Goal: Book appointment/travel/reservation

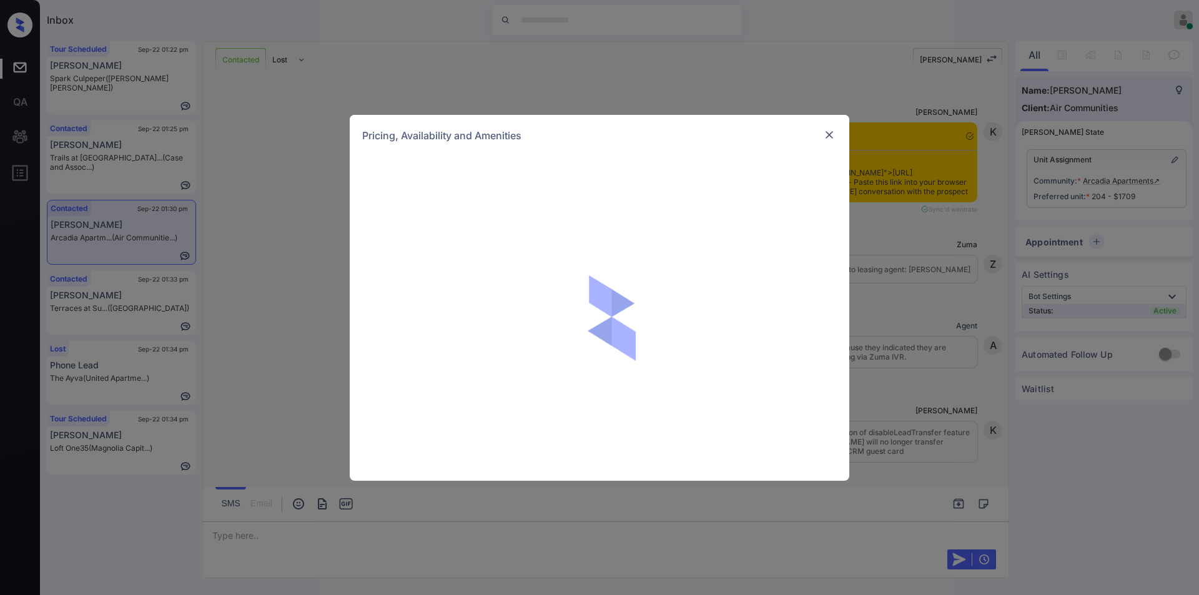
scroll to position [3312, 0]
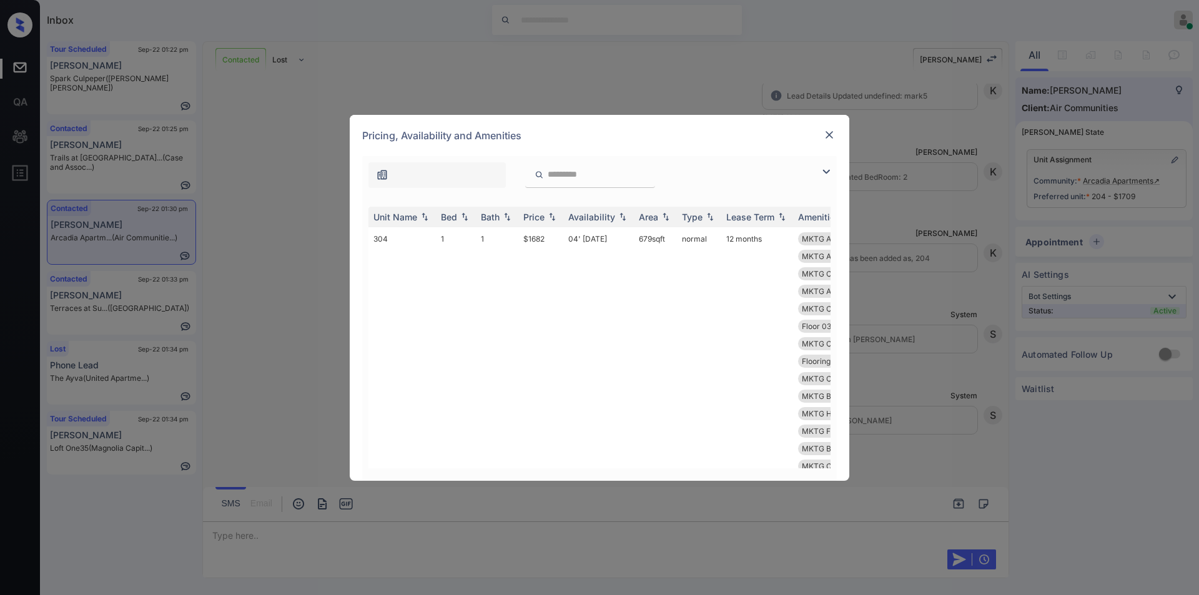
click at [824, 173] on img at bounding box center [826, 171] width 15 height 15
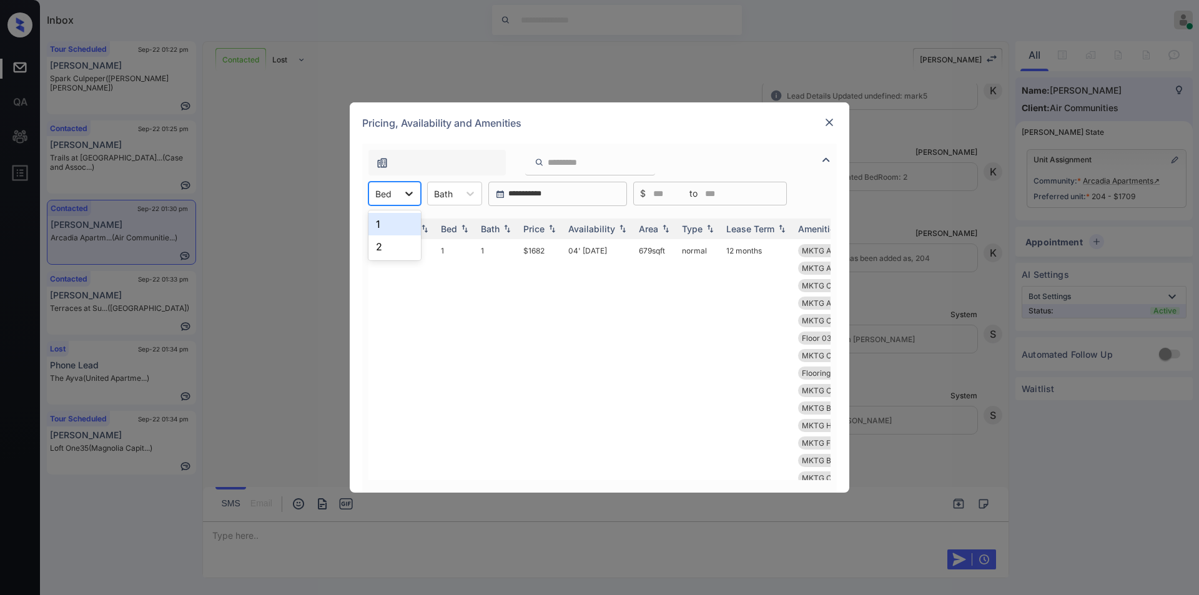
click at [403, 198] on icon at bounding box center [409, 193] width 12 height 12
click at [388, 243] on div "2" at bounding box center [394, 246] width 52 height 22
click at [567, 154] on div at bounding box center [590, 163] width 130 height 26
click at [559, 165] on input "search" at bounding box center [597, 162] width 102 height 11
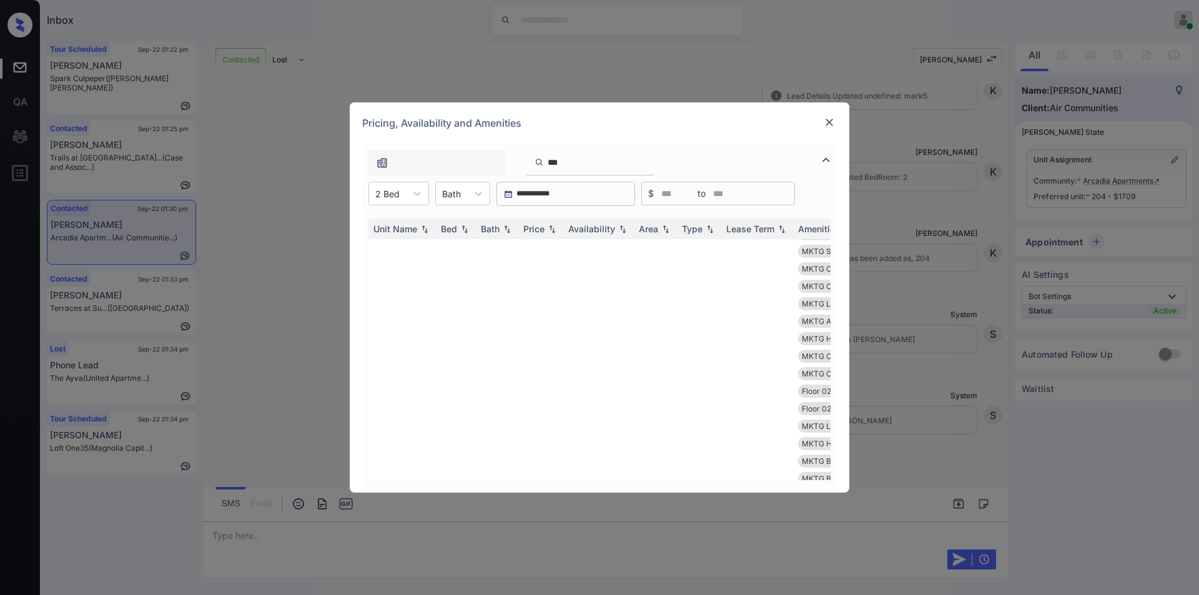
scroll to position [0, 0]
type input "***"
drag, startPoint x: 519, startPoint y: 249, endPoint x: 533, endPoint y: 262, distance: 18.6
copy td "$1709"
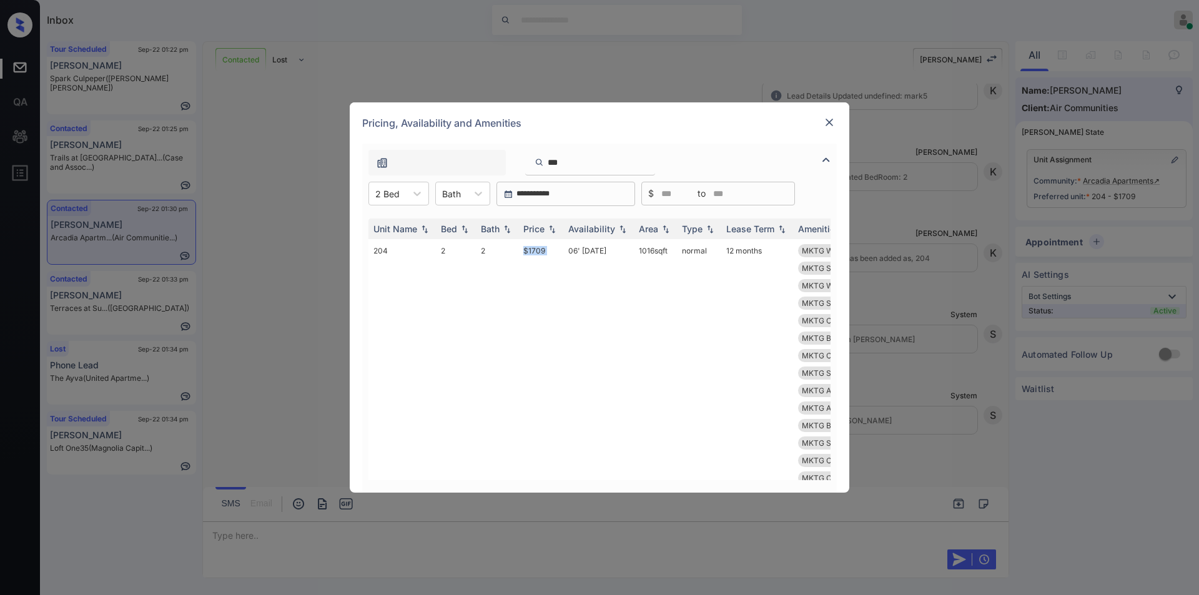
click at [826, 118] on img at bounding box center [829, 122] width 12 height 12
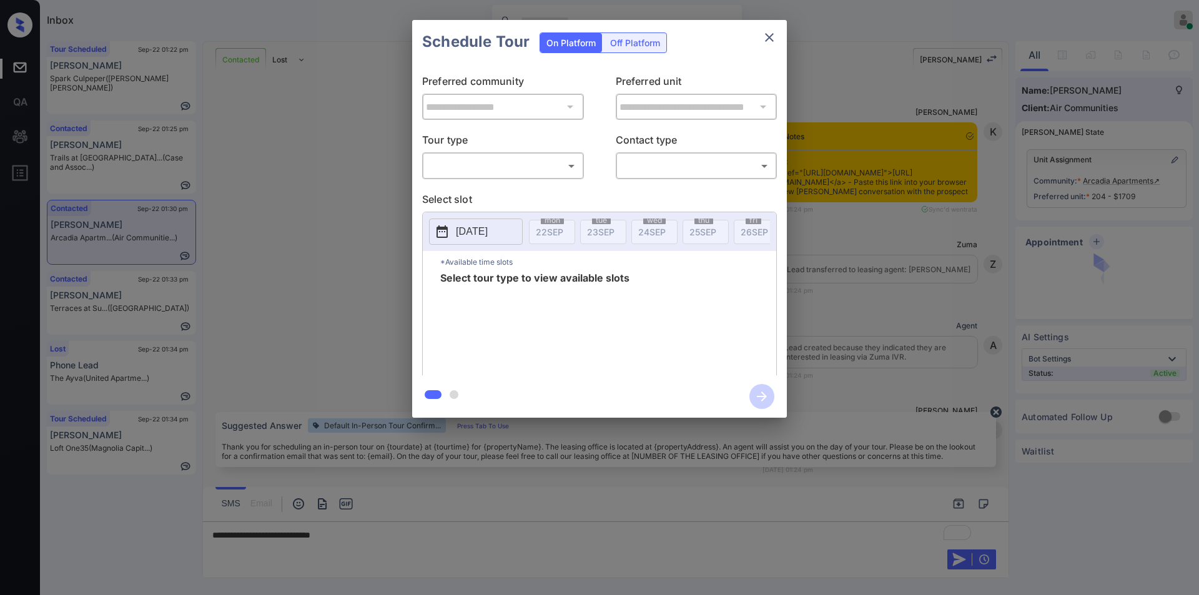
scroll to position [3312, 0]
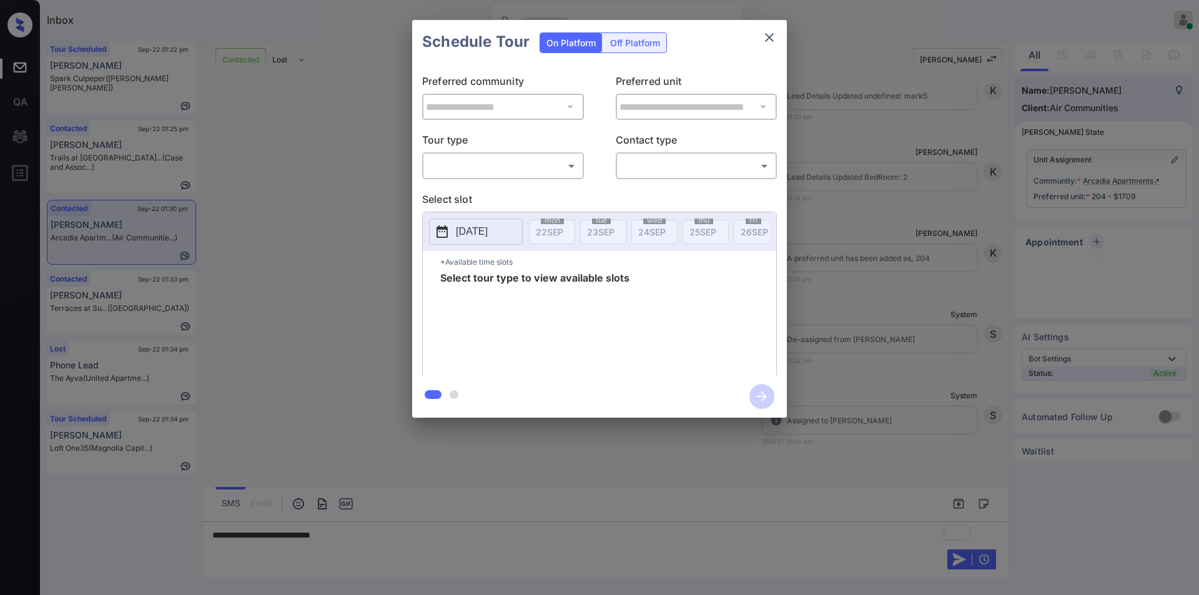
click at [497, 168] on body "Inbox Jiro Alonzo Online Set yourself offline Set yourself on break Profile Swi…" at bounding box center [599, 297] width 1199 height 595
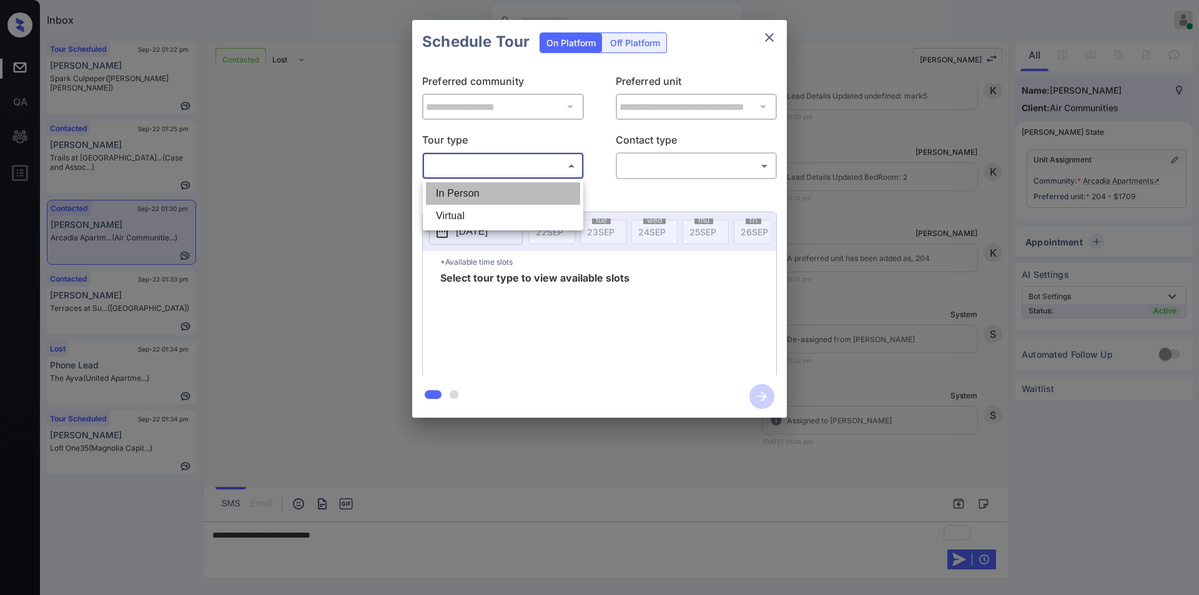
click at [475, 199] on li "In Person" at bounding box center [503, 193] width 154 height 22
type input "********"
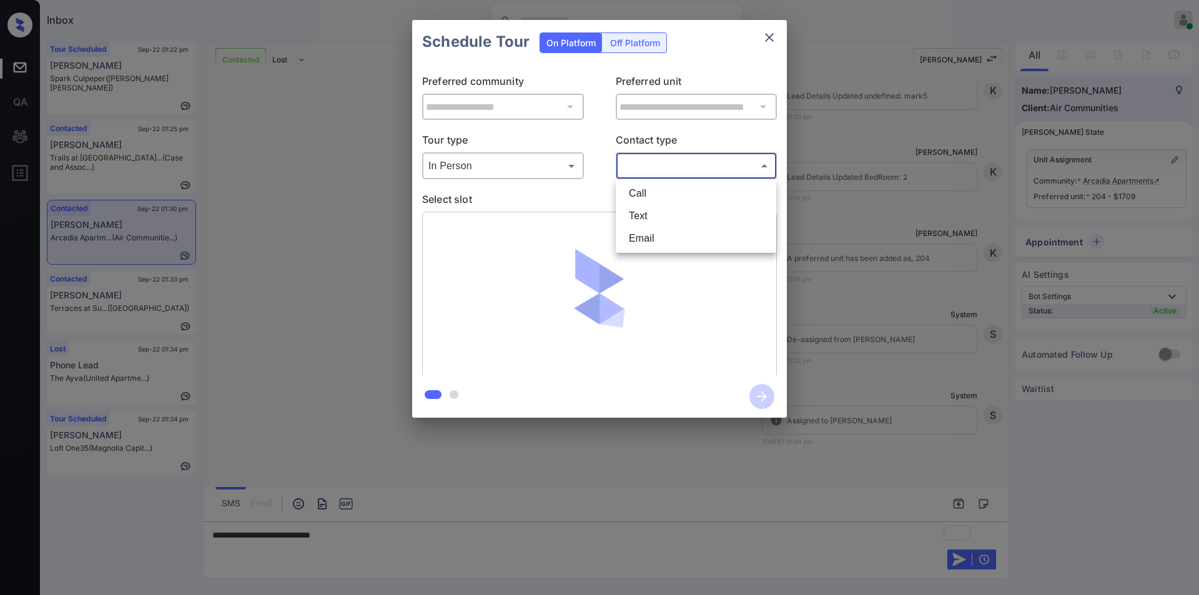
click at [644, 167] on body "Inbox Jiro Alonzo Online Set yourself offline Set yourself on break Profile Swi…" at bounding box center [599, 297] width 1199 height 595
click at [647, 222] on li "Text" at bounding box center [696, 216] width 154 height 22
type input "****"
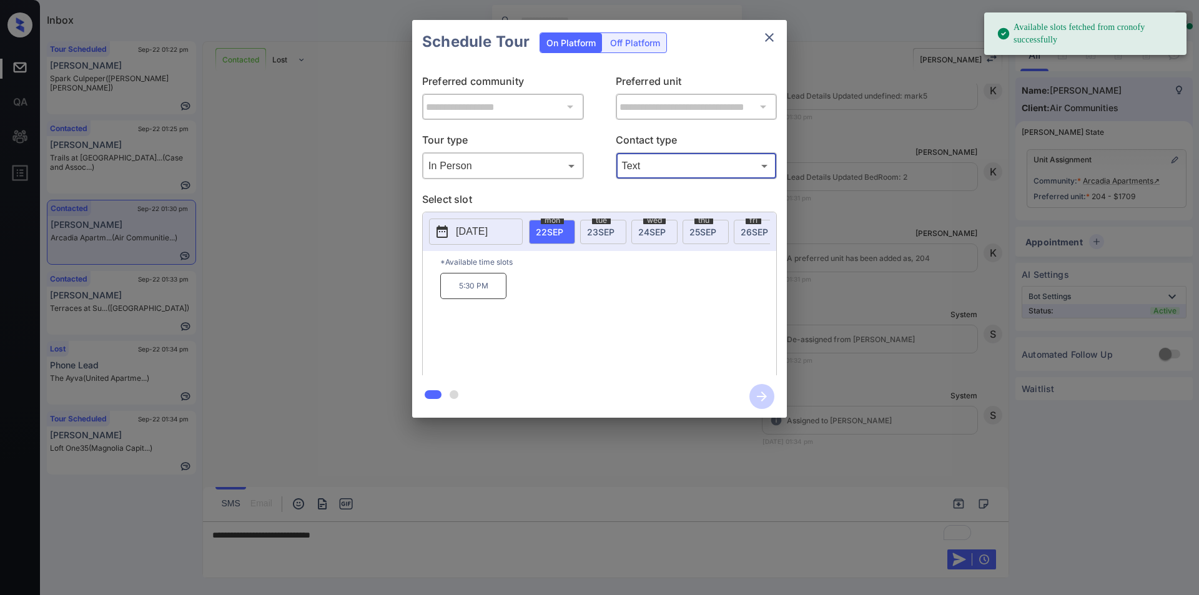
click at [341, 292] on div "**********" at bounding box center [599, 219] width 1199 height 438
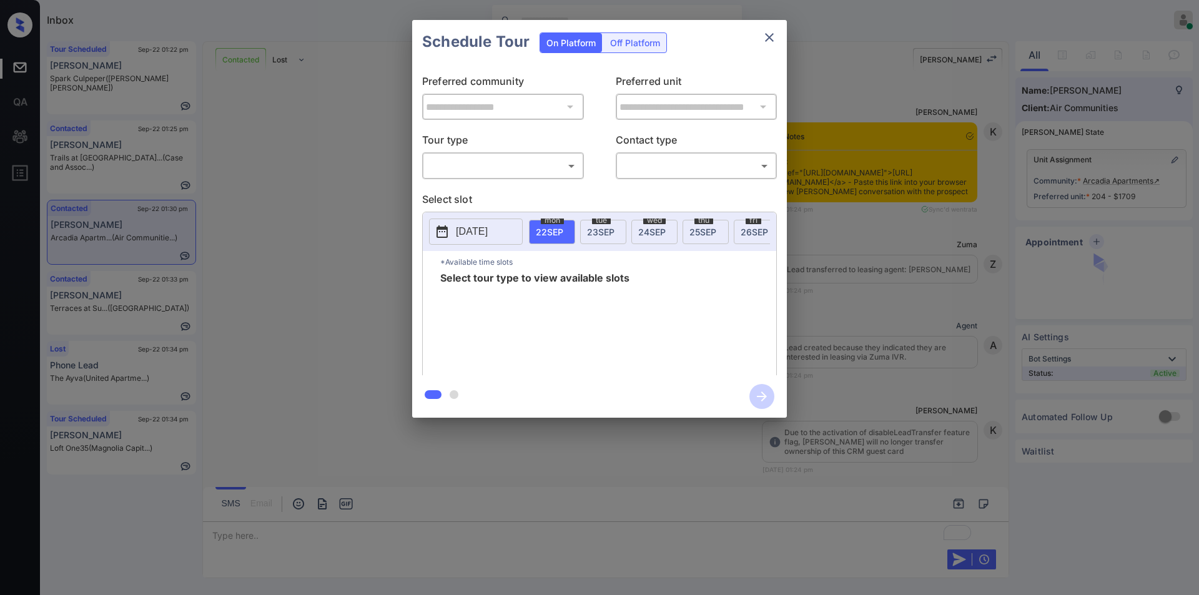
scroll to position [3386, 0]
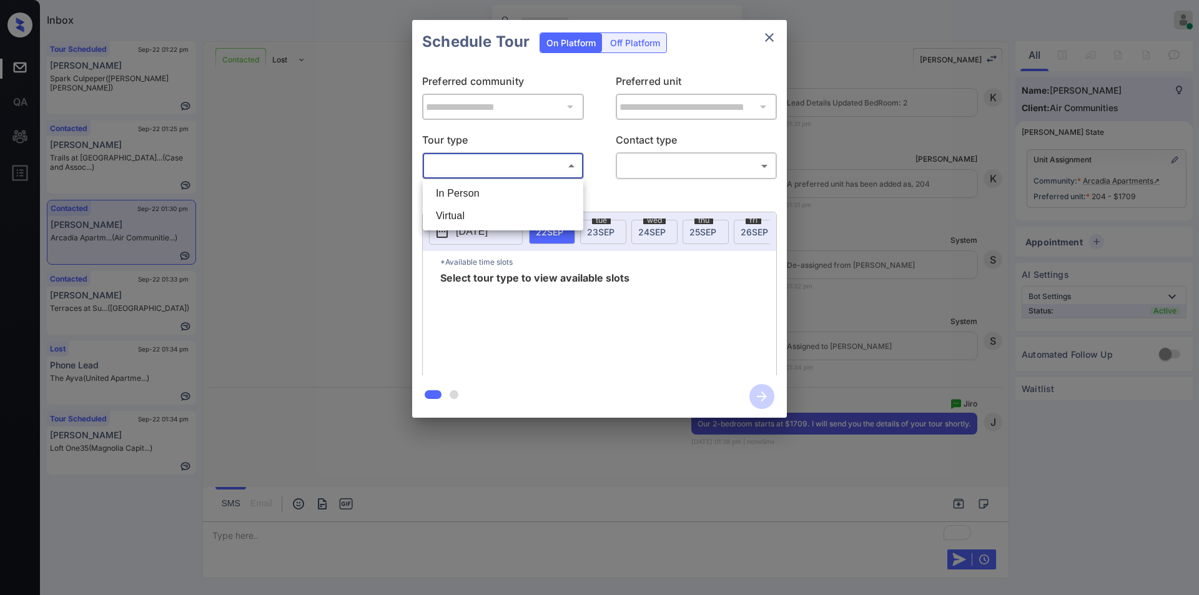
click at [476, 166] on body "Inbox Jiro Alonzo Online Set yourself offline Set yourself on break Profile Swi…" at bounding box center [599, 297] width 1199 height 595
drag, startPoint x: 461, startPoint y: 196, endPoint x: 608, endPoint y: 196, distance: 146.7
click at [464, 196] on li "In Person" at bounding box center [503, 193] width 154 height 22
type input "********"
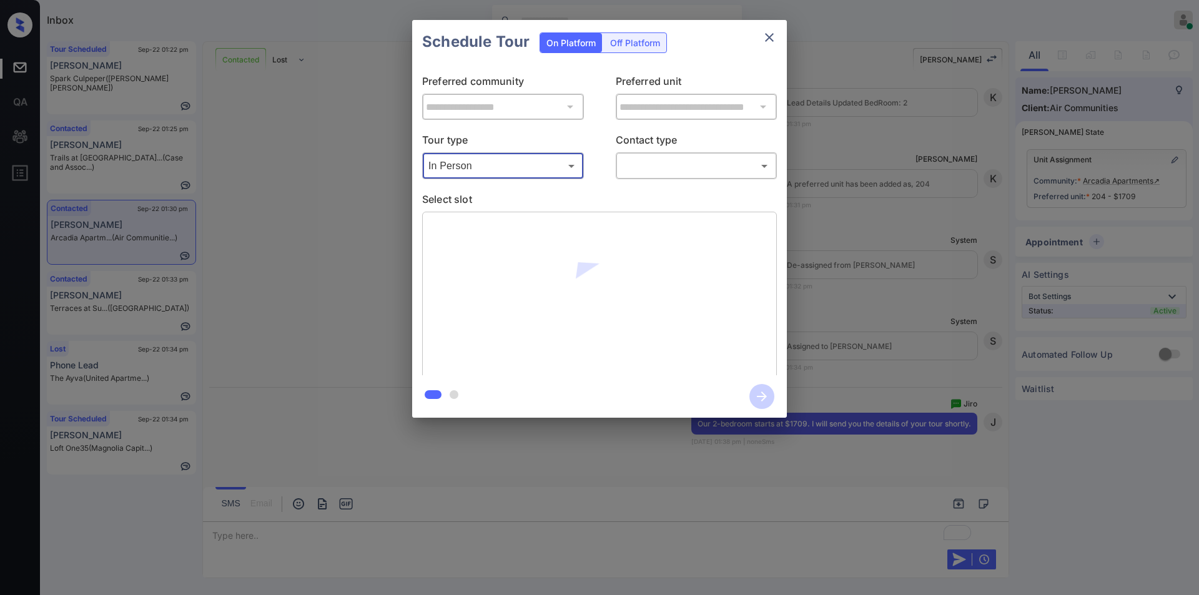
click at [658, 167] on body "Inbox Jiro Alonzo Online Set yourself offline Set yourself on break Profile Swi…" at bounding box center [599, 297] width 1199 height 595
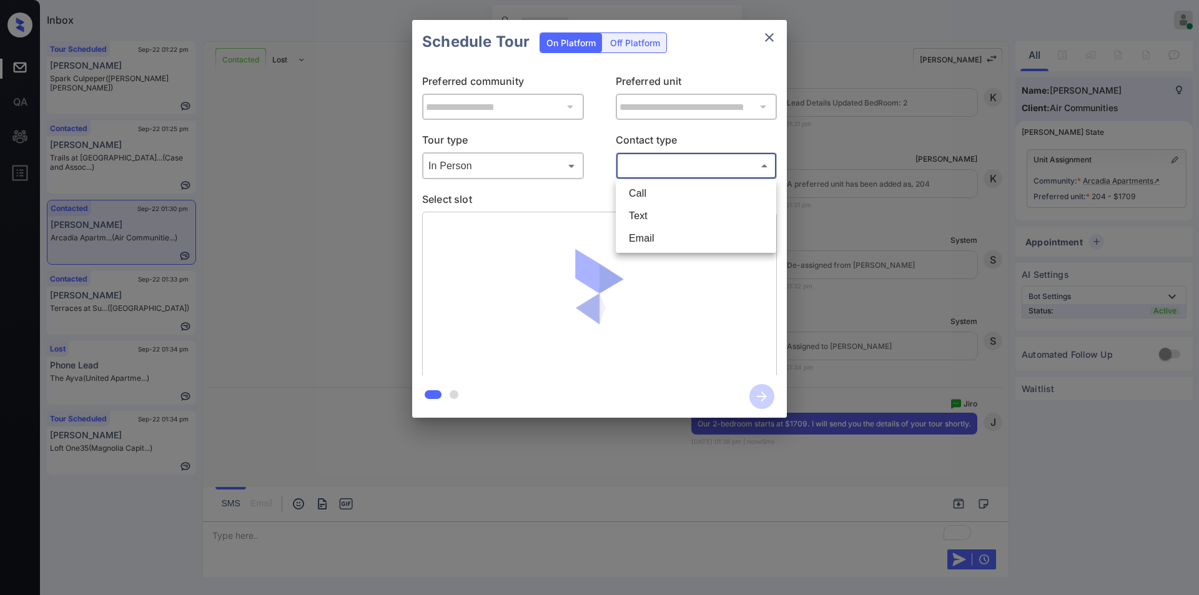
click at [641, 214] on li "Text" at bounding box center [696, 216] width 154 height 22
type input "****"
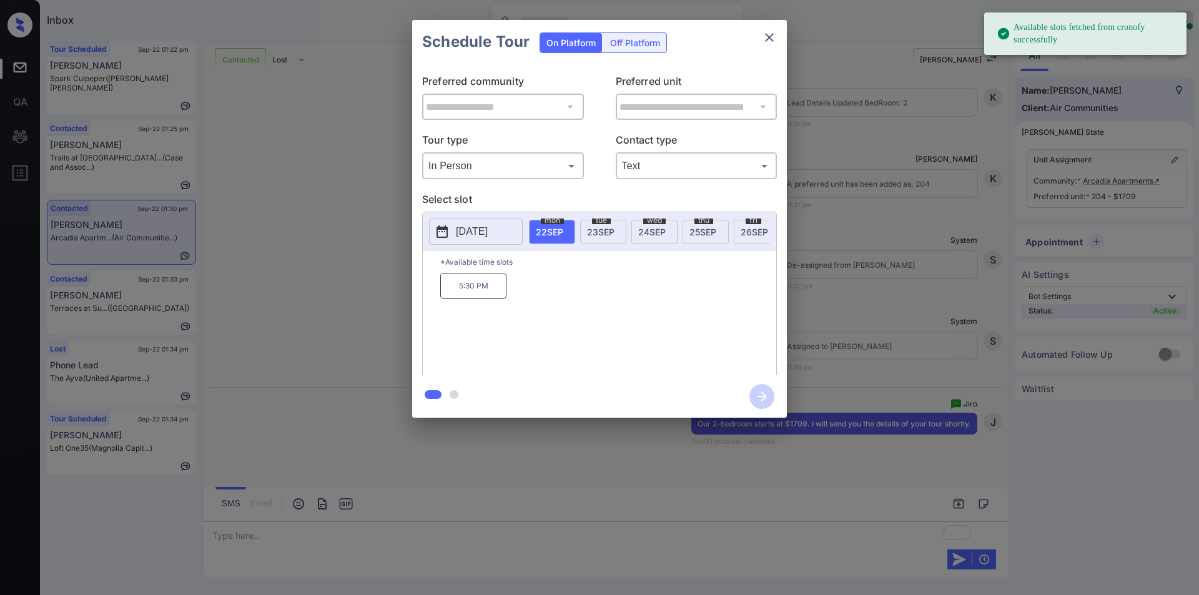
click at [488, 290] on p "5:30 PM" at bounding box center [473, 286] width 66 height 26
click at [760, 389] on icon "button" at bounding box center [761, 396] width 25 height 25
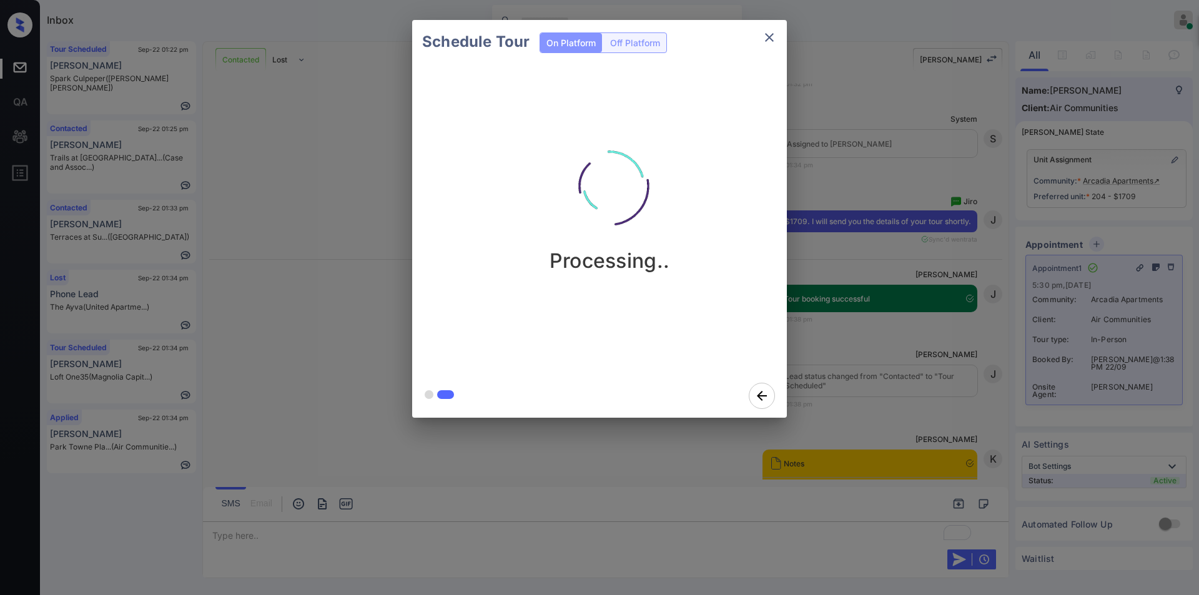
scroll to position [4046, 0]
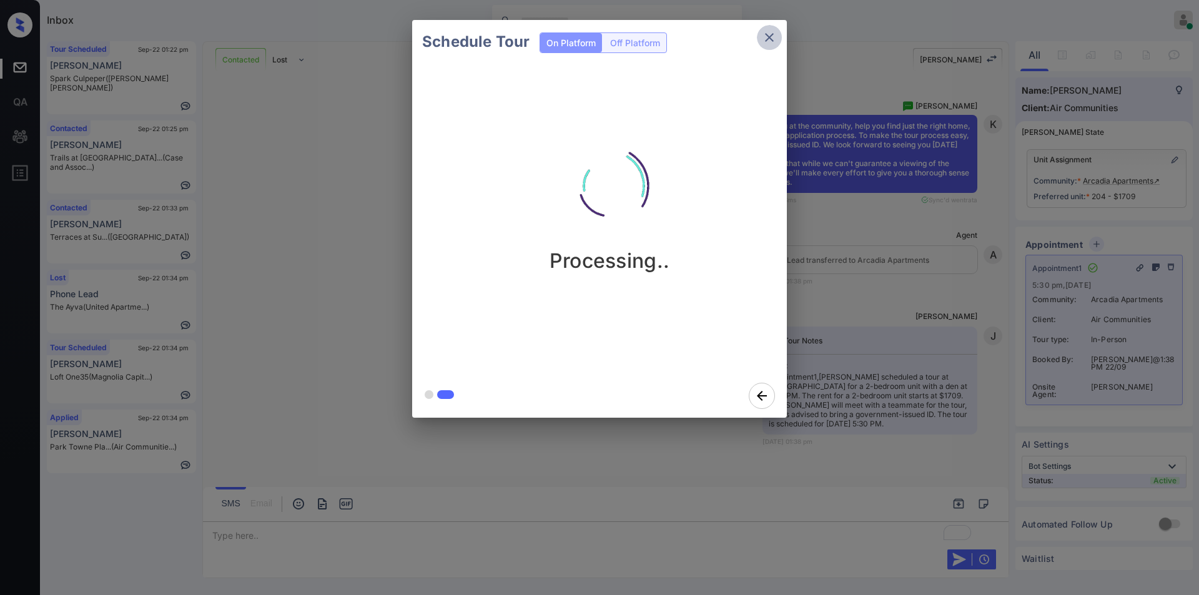
click at [767, 40] on icon "close" at bounding box center [769, 37] width 9 height 9
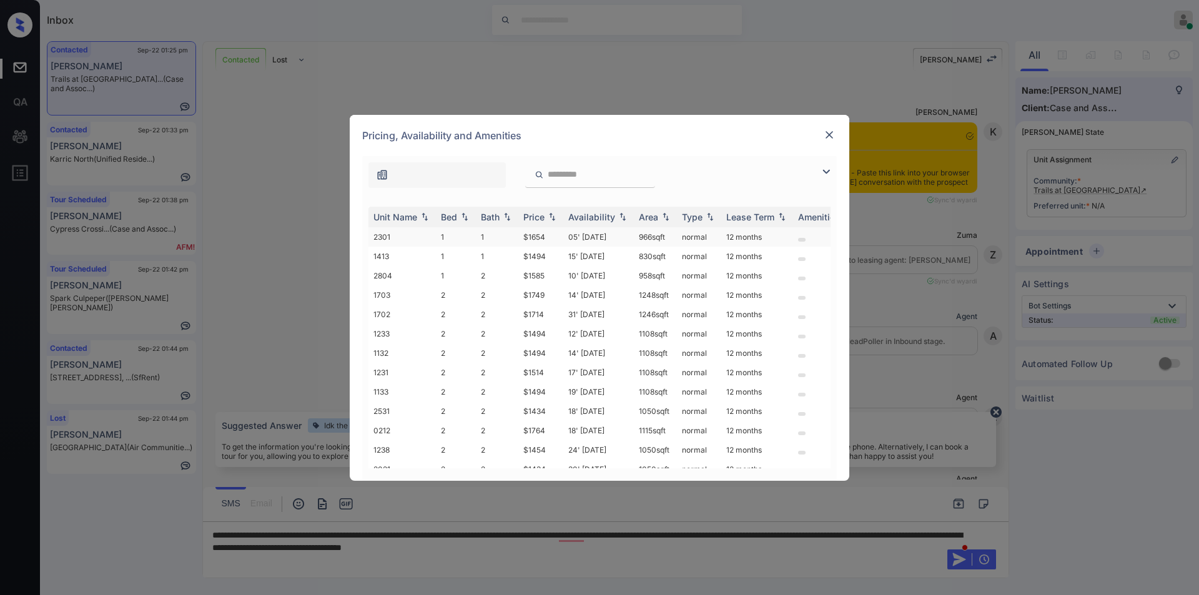
scroll to position [1796, 0]
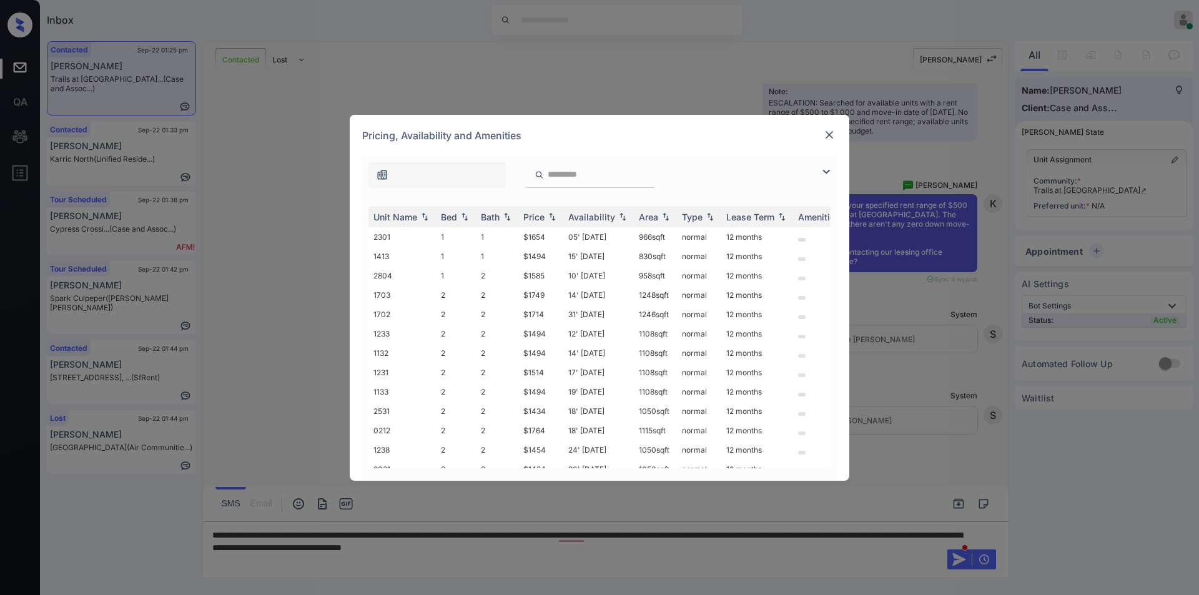
click at [828, 170] on img at bounding box center [826, 171] width 15 height 15
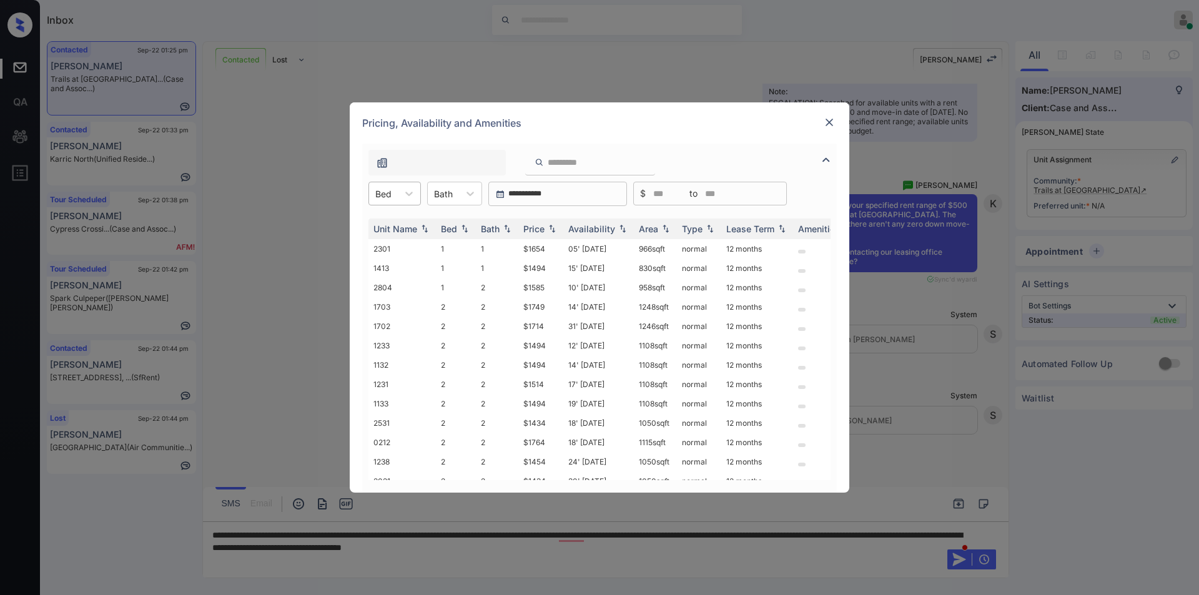
click at [376, 189] on input "text" at bounding box center [376, 194] width 2 height 11
click at [390, 224] on div "1" at bounding box center [394, 224] width 52 height 22
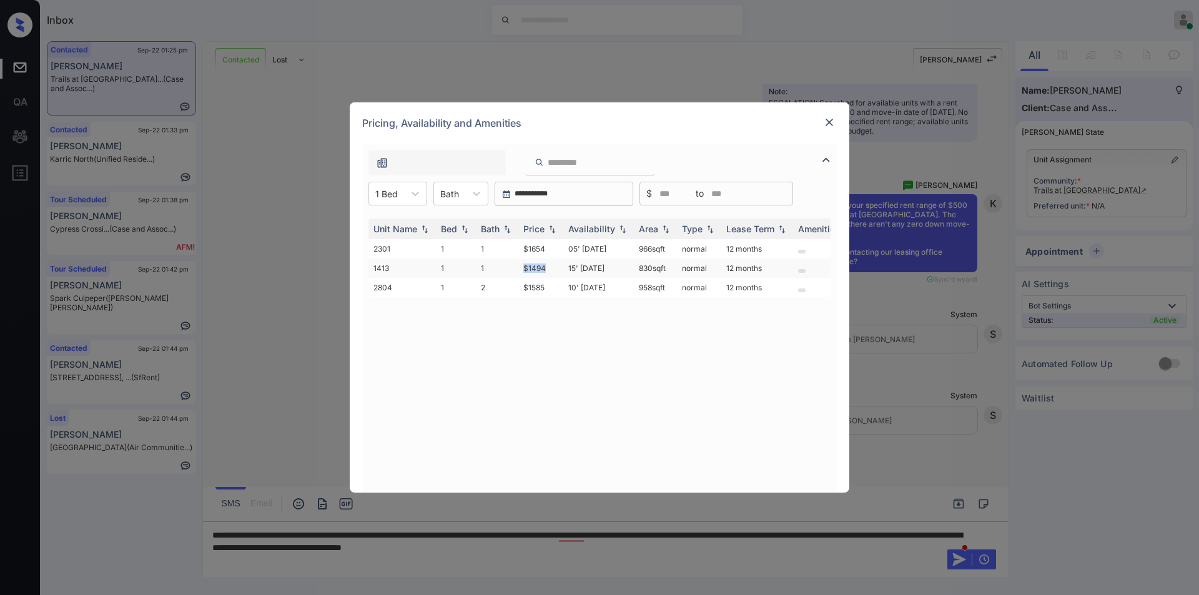
drag, startPoint x: 521, startPoint y: 270, endPoint x: 547, endPoint y: 265, distance: 26.8
click at [547, 265] on td "$1494" at bounding box center [540, 268] width 45 height 19
copy td "$1494"
click at [829, 122] on img at bounding box center [829, 122] width 12 height 12
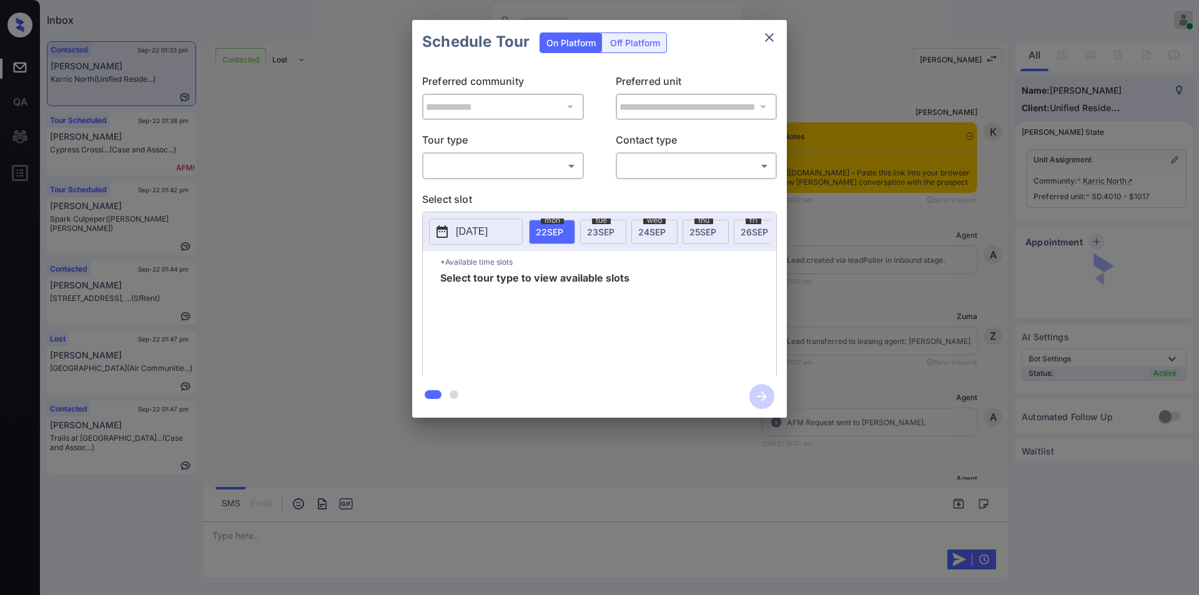
scroll to position [2048, 0]
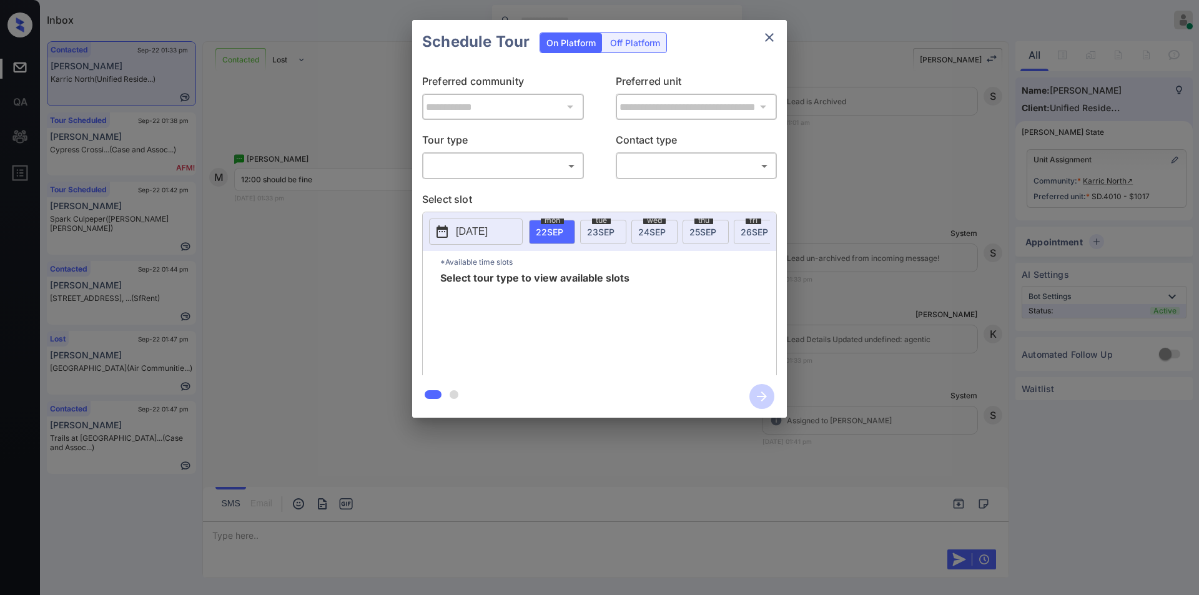
click at [475, 171] on body "Inbox [PERSON_NAME] Online Set yourself offline Set yourself on break Profile S…" at bounding box center [599, 297] width 1199 height 595
drag, startPoint x: 460, startPoint y: 192, endPoint x: 649, endPoint y: 188, distance: 189.9
click at [461, 192] on li "In Person" at bounding box center [503, 193] width 154 height 22
type input "********"
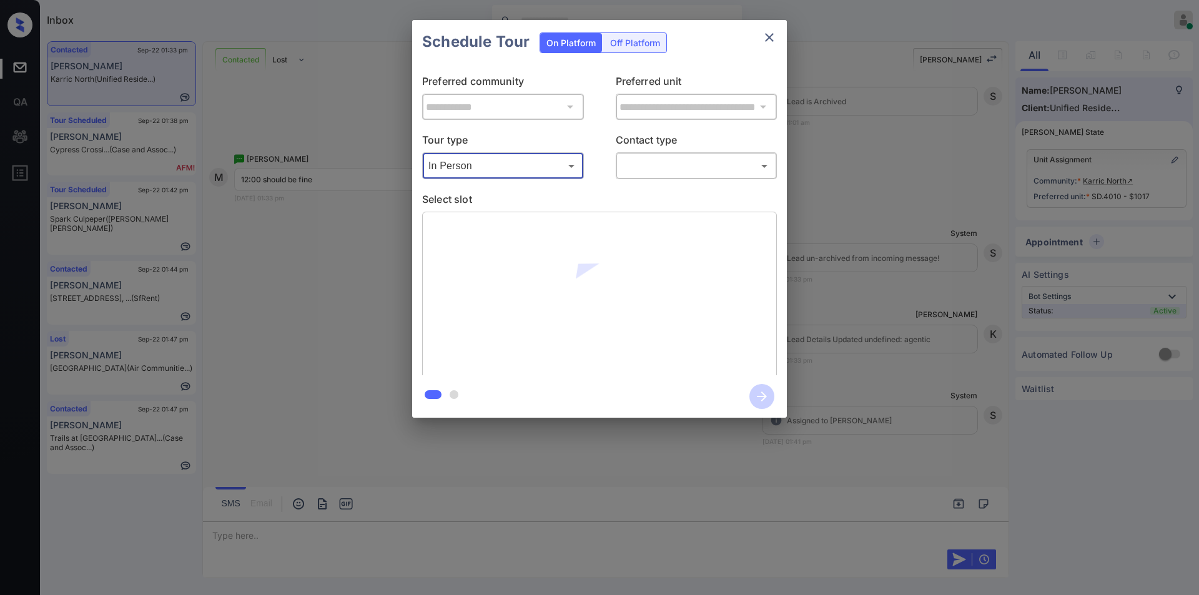
click at [656, 169] on body "Inbox [PERSON_NAME] Online Set yourself offline Set yourself on break Profile S…" at bounding box center [599, 297] width 1199 height 595
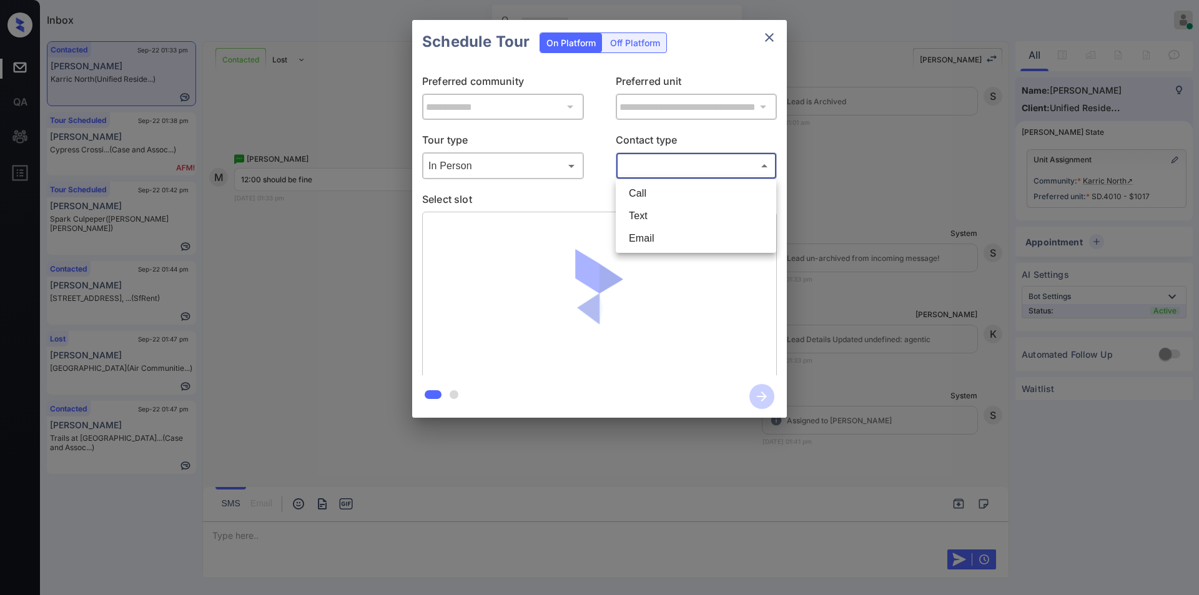
click at [636, 214] on li "Text" at bounding box center [696, 216] width 154 height 22
type input "****"
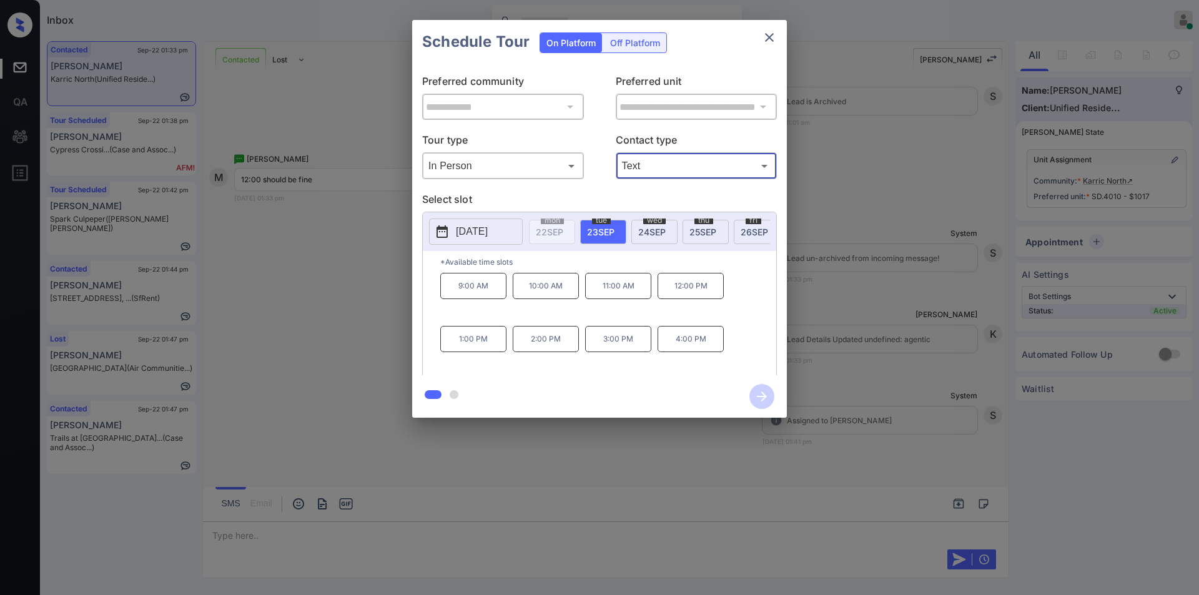
click at [483, 229] on p "2025-09-23" at bounding box center [472, 231] width 32 height 15
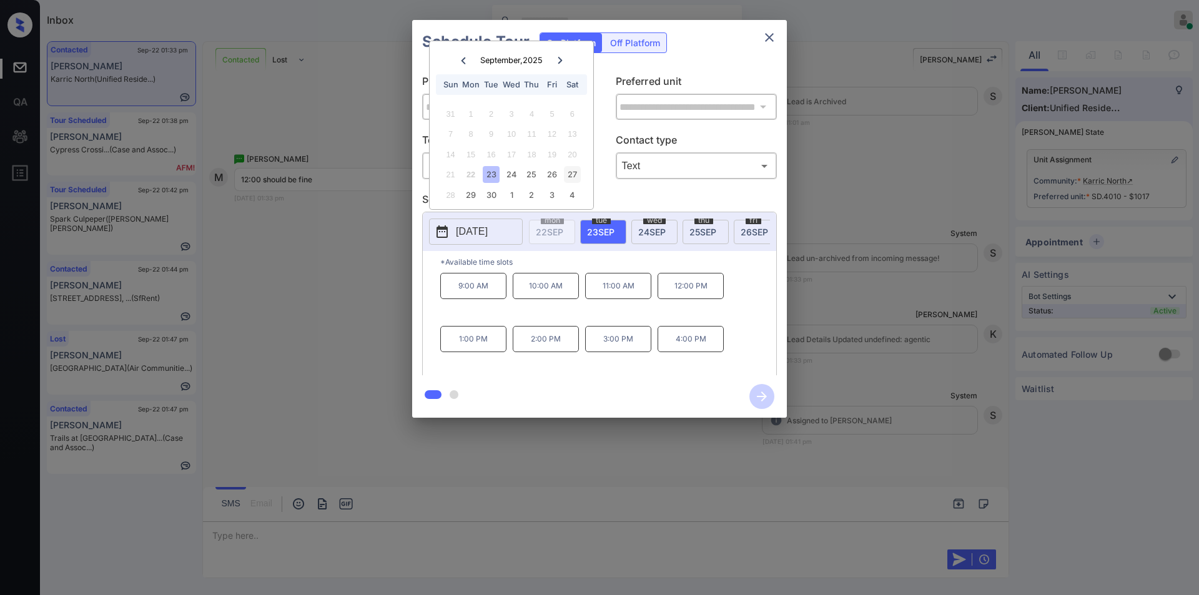
click at [576, 177] on div "27" at bounding box center [572, 174] width 17 height 17
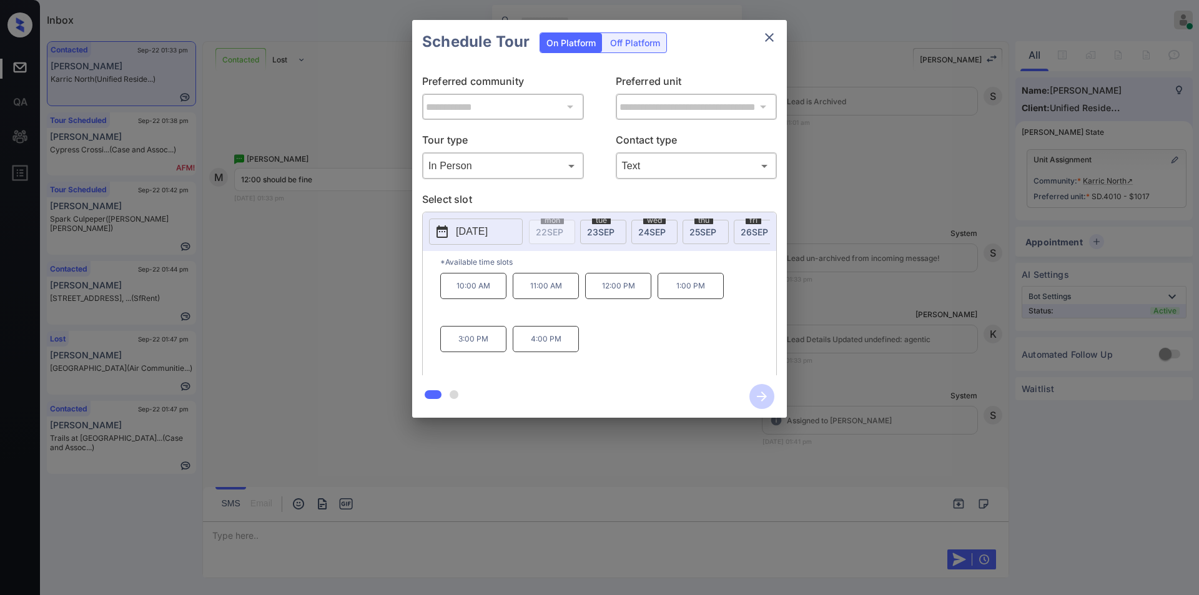
click at [631, 293] on p "12:00 PM" at bounding box center [618, 286] width 66 height 26
click at [757, 390] on icon "button" at bounding box center [761, 396] width 25 height 25
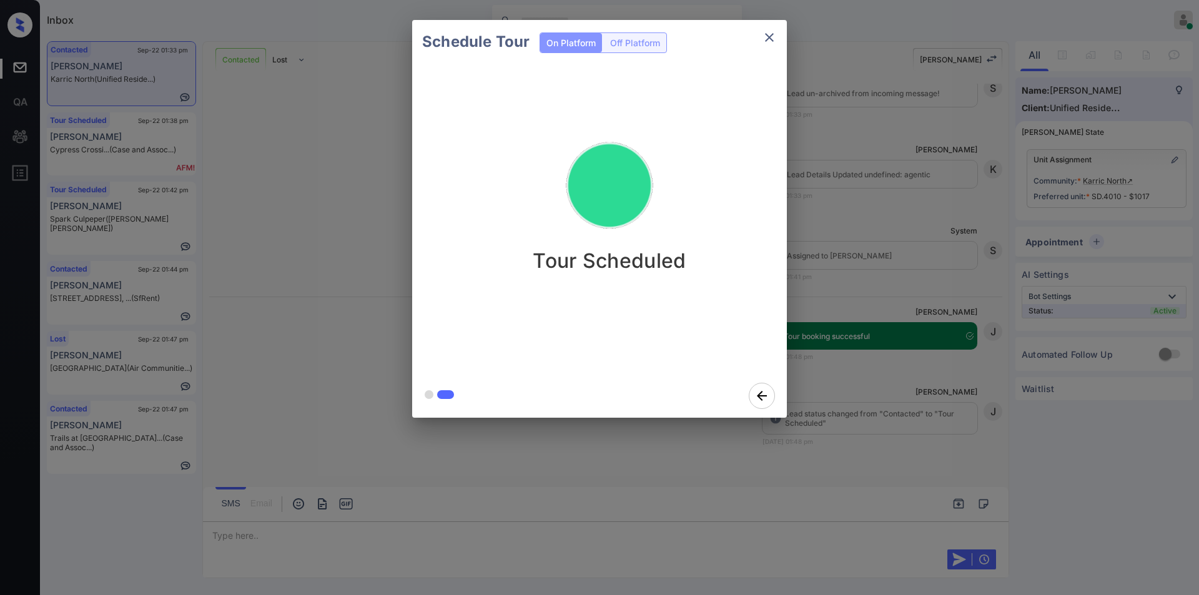
scroll to position [2213, 0]
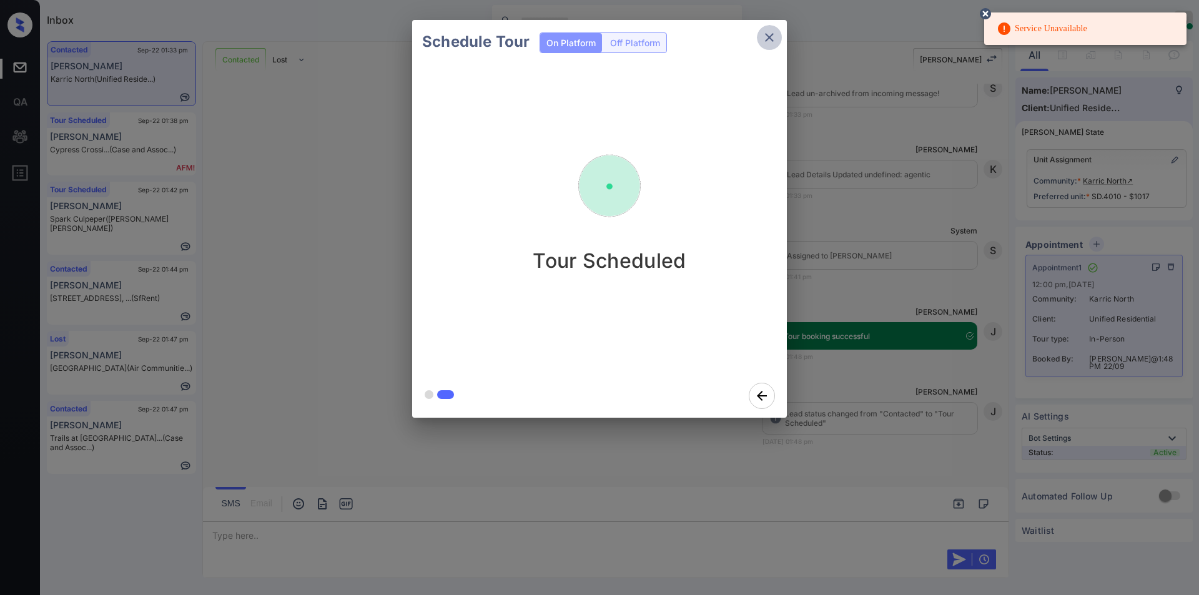
click at [771, 39] on icon "close" at bounding box center [769, 37] width 9 height 9
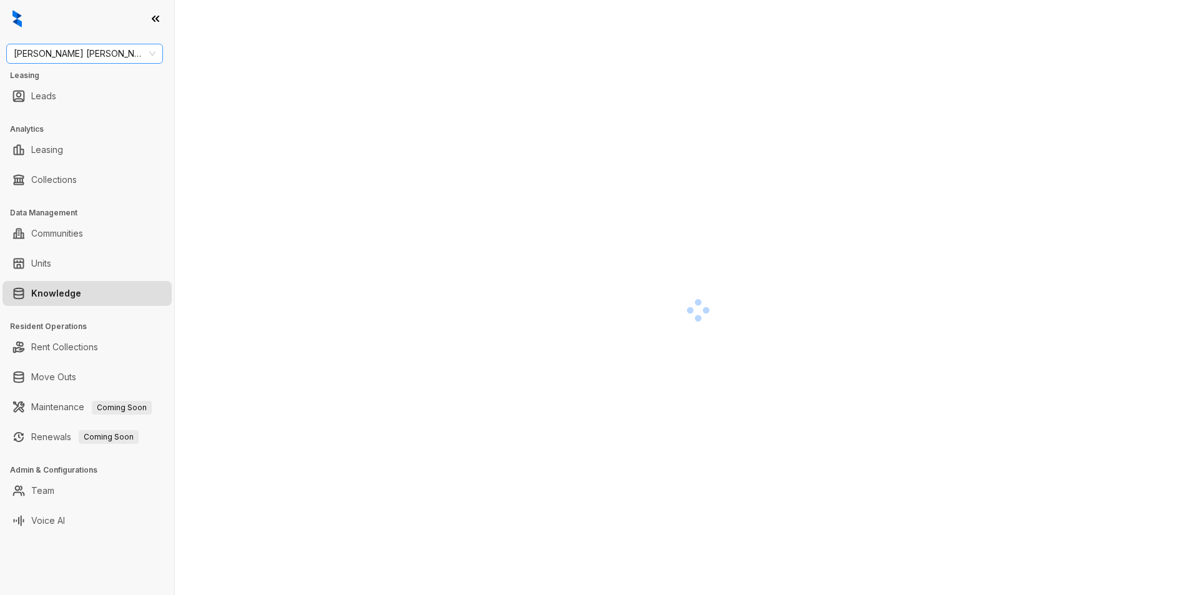
click at [93, 53] on span "Gates Hudson" at bounding box center [85, 53] width 142 height 19
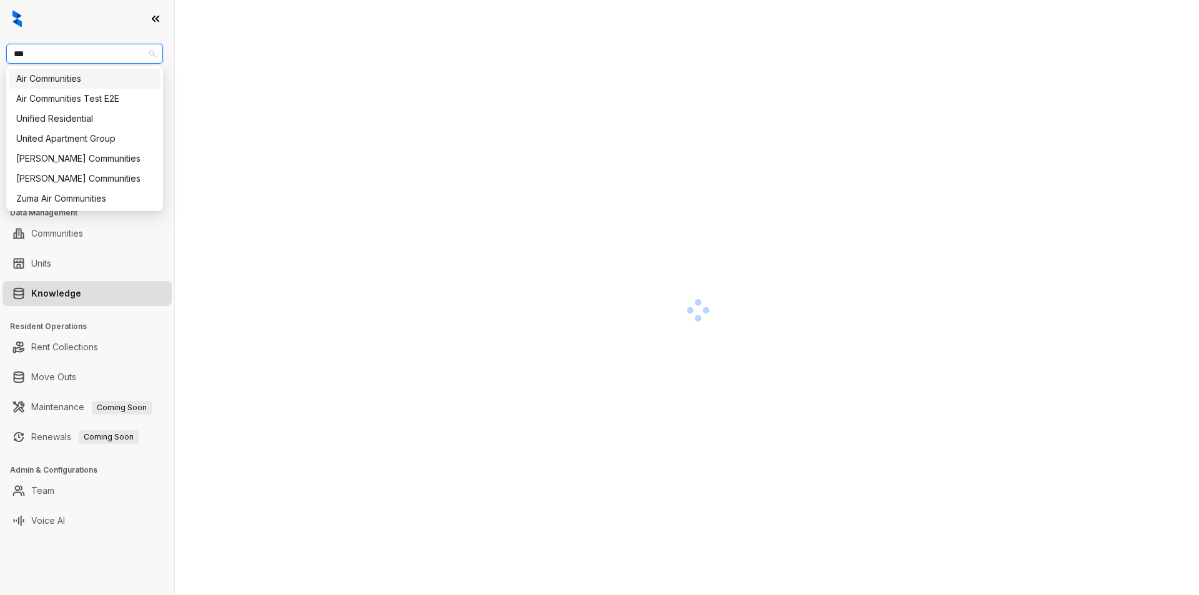
type input "****"
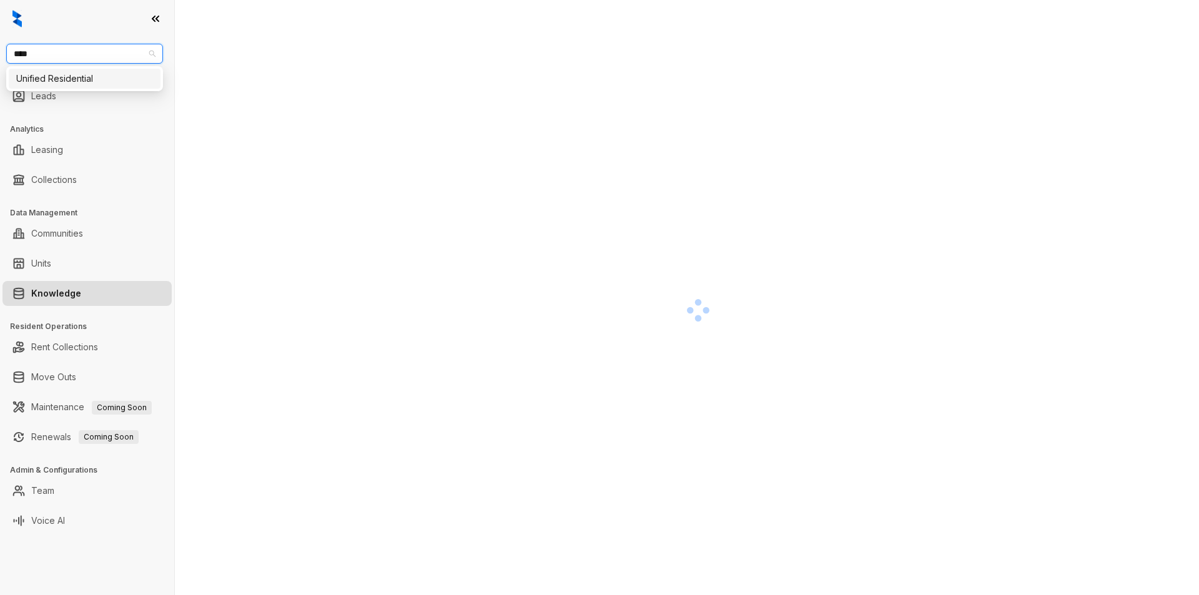
click at [76, 78] on div "Unified Residential" at bounding box center [84, 79] width 137 height 14
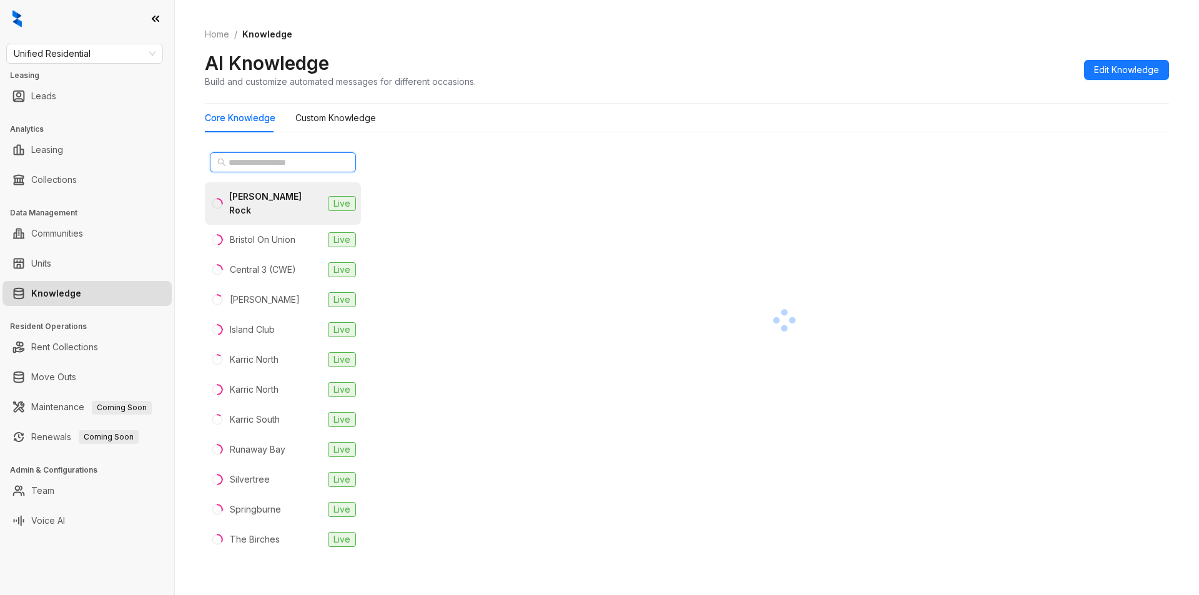
click at [248, 158] on input "text" at bounding box center [284, 162] width 110 height 14
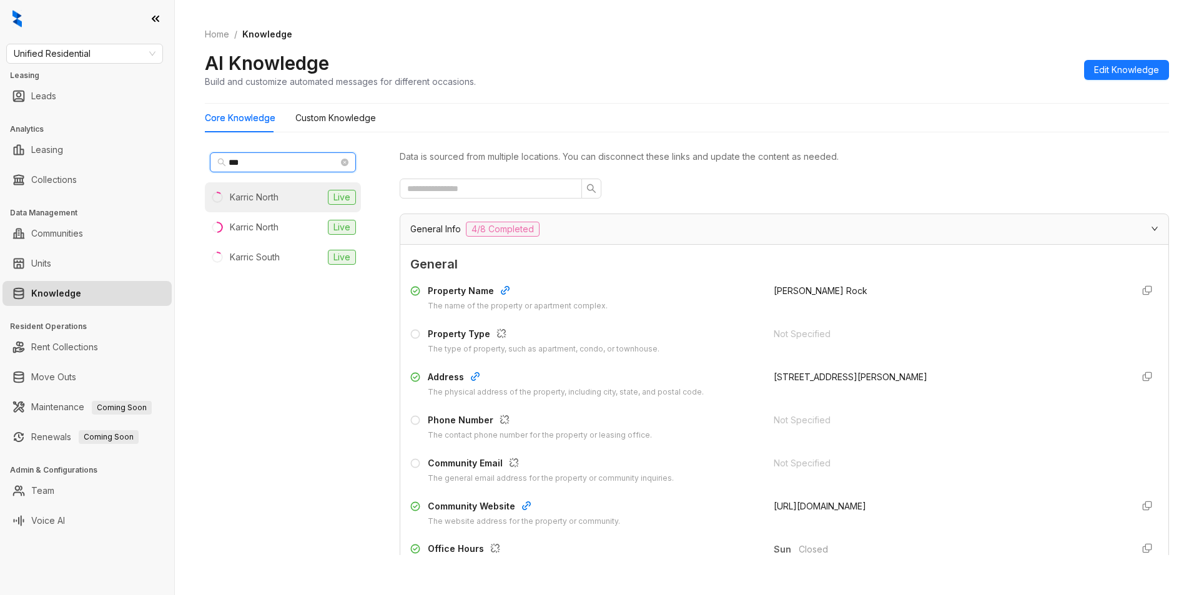
type input "***"
click at [263, 194] on div "Karric North" at bounding box center [254, 197] width 49 height 14
drag, startPoint x: 759, startPoint y: 373, endPoint x: 947, endPoint y: 377, distance: 187.3
click at [947, 377] on div "Address The physical address of the property, including city, state, and postal…" at bounding box center [784, 384] width 748 height 28
copy div "3970 Brelsford Ln., Dublin, OH, 43016"
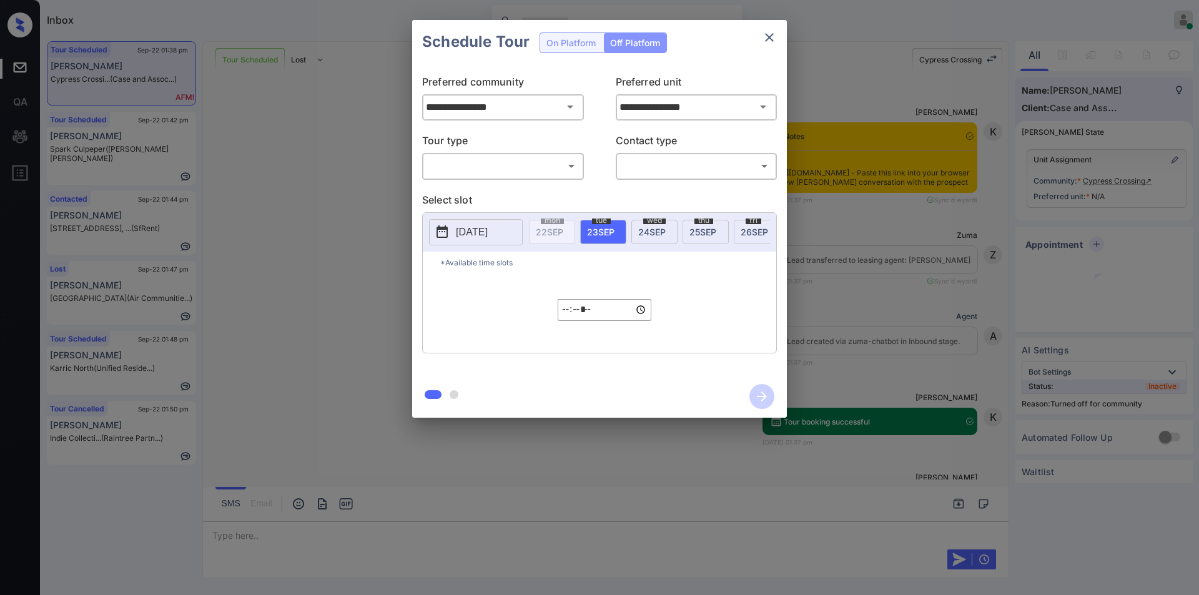
scroll to position [607, 0]
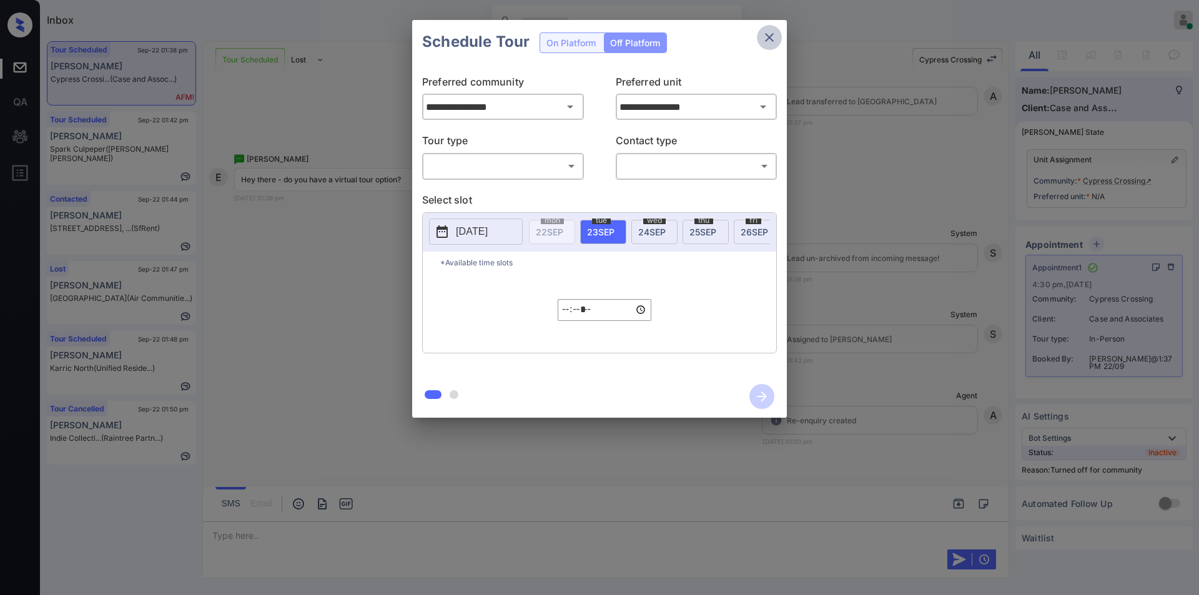
click at [768, 34] on icon "close" at bounding box center [769, 37] width 15 height 15
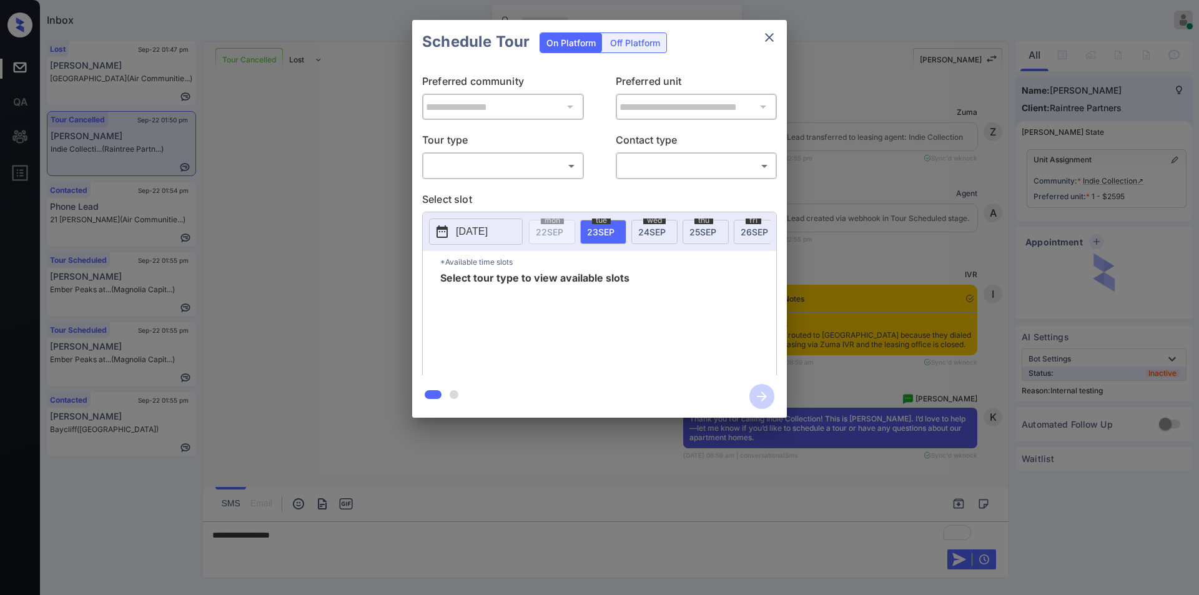
click at [505, 164] on body "Inbox [PERSON_NAME] Online Set yourself offline Set yourself on break Profile S…" at bounding box center [599, 297] width 1199 height 595
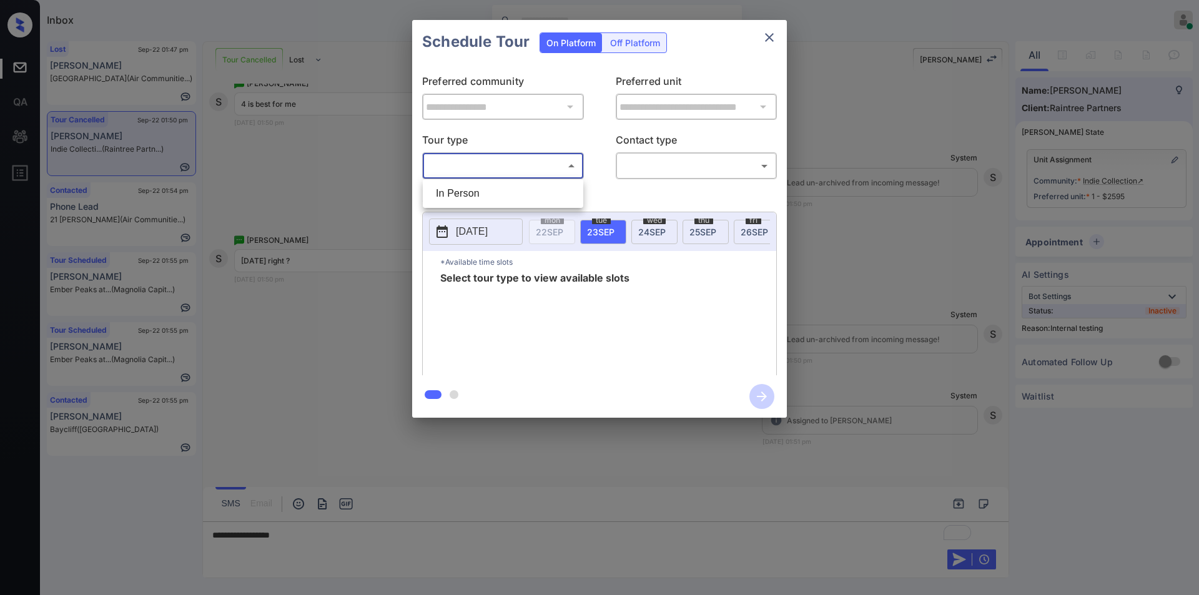
click at [467, 197] on li "In Person" at bounding box center [503, 193] width 154 height 22
type input "********"
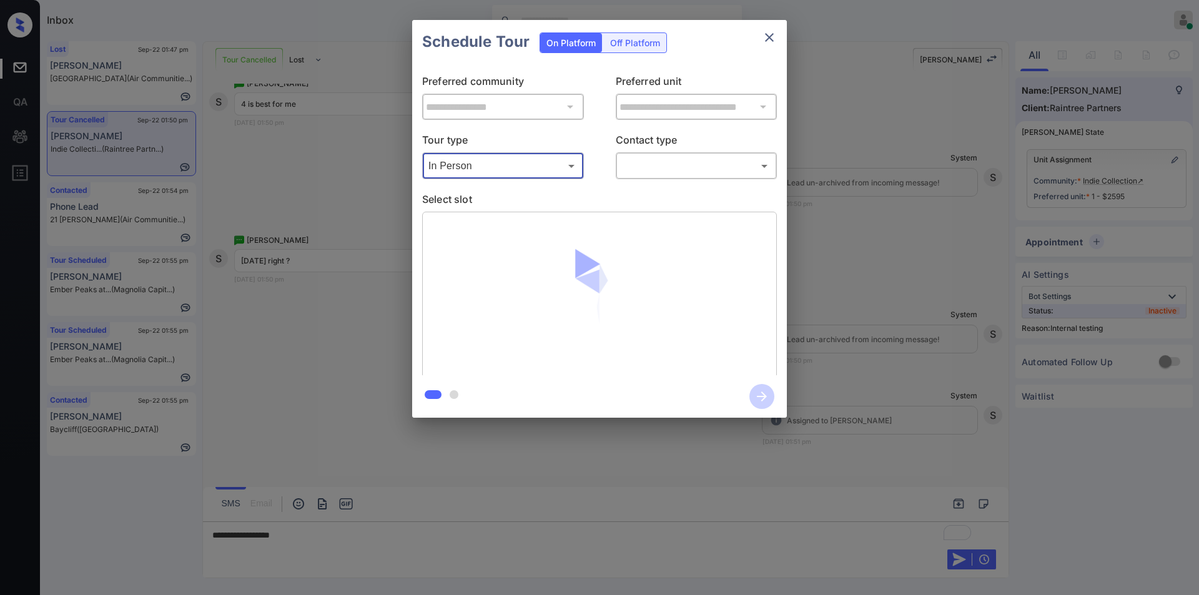
click at [641, 160] on body "Inbox [PERSON_NAME] Online Set yourself offline Set yourself on break Profile S…" at bounding box center [599, 297] width 1199 height 595
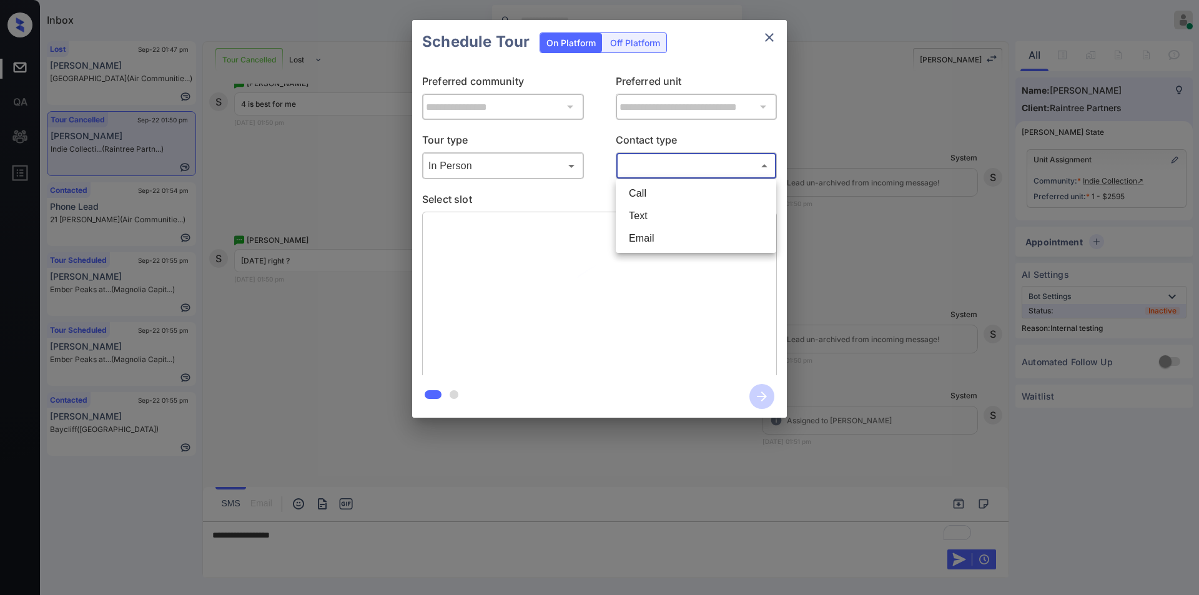
click at [628, 215] on li "Text" at bounding box center [696, 216] width 154 height 22
type input "****"
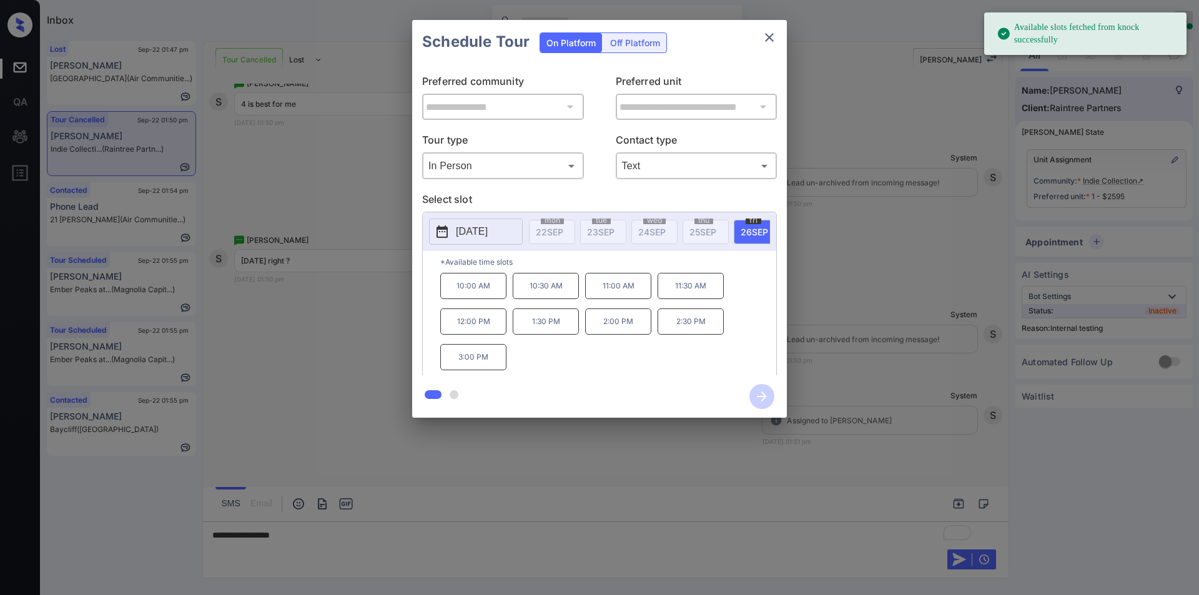
click at [467, 225] on p "[DATE]" at bounding box center [472, 231] width 32 height 15
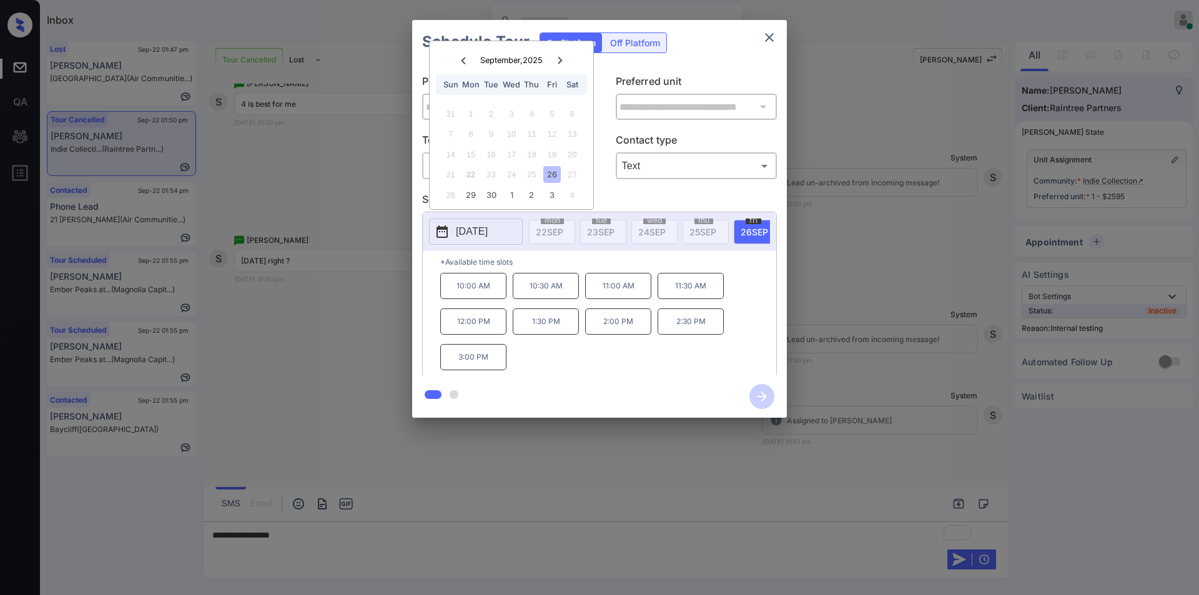
click at [566, 59] on div at bounding box center [559, 60] width 17 height 16
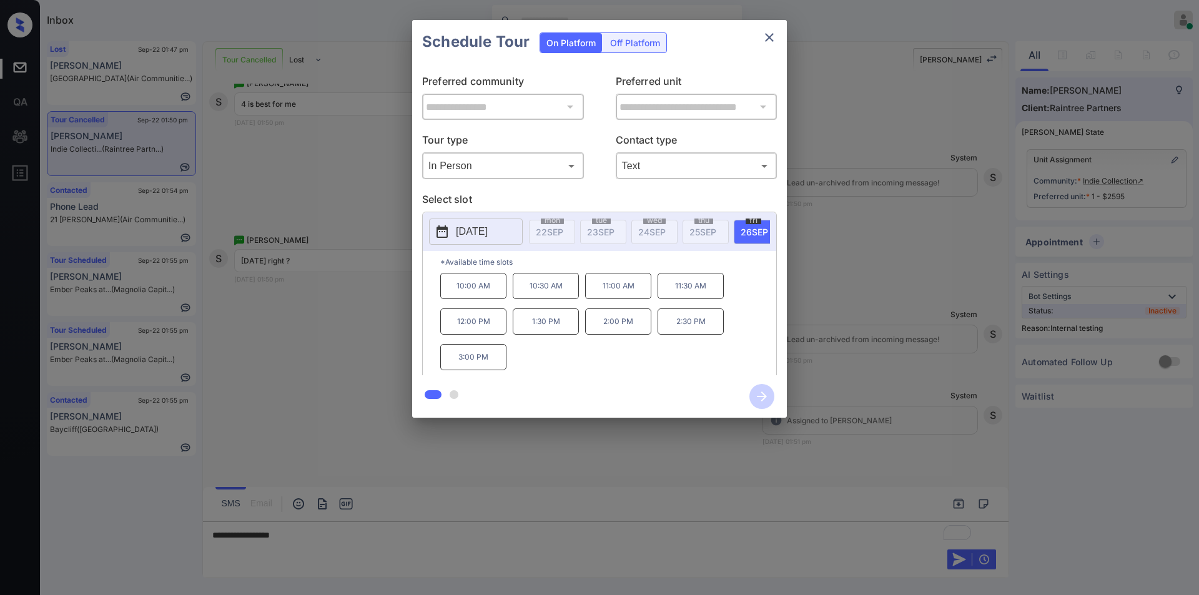
click at [366, 158] on div "**********" at bounding box center [599, 219] width 1199 height 438
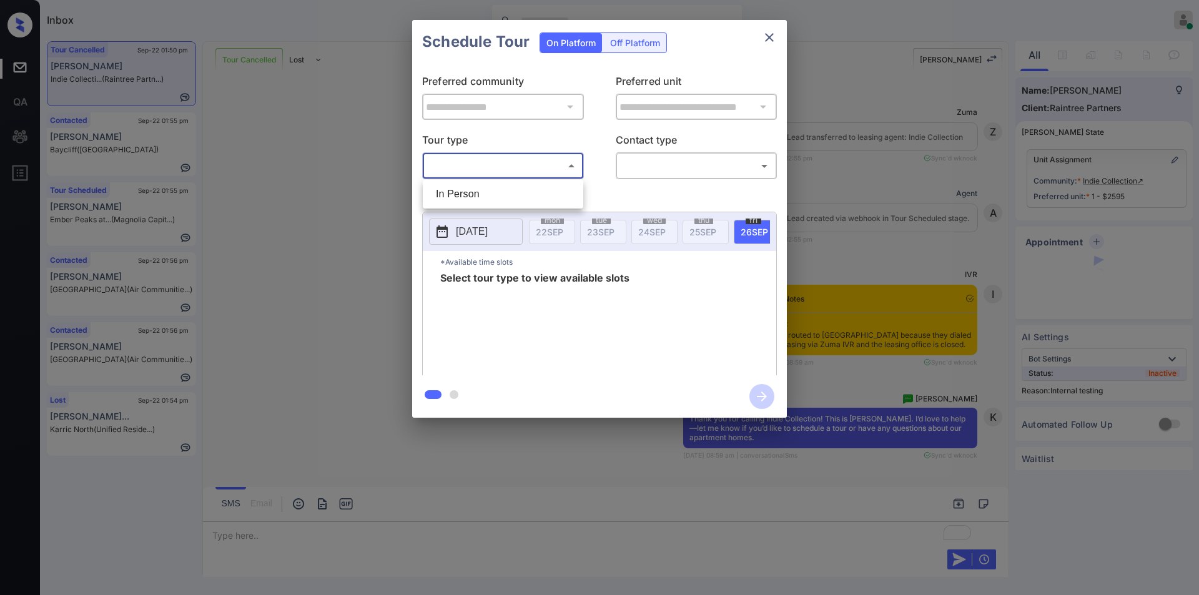
scroll to position [7417, 0]
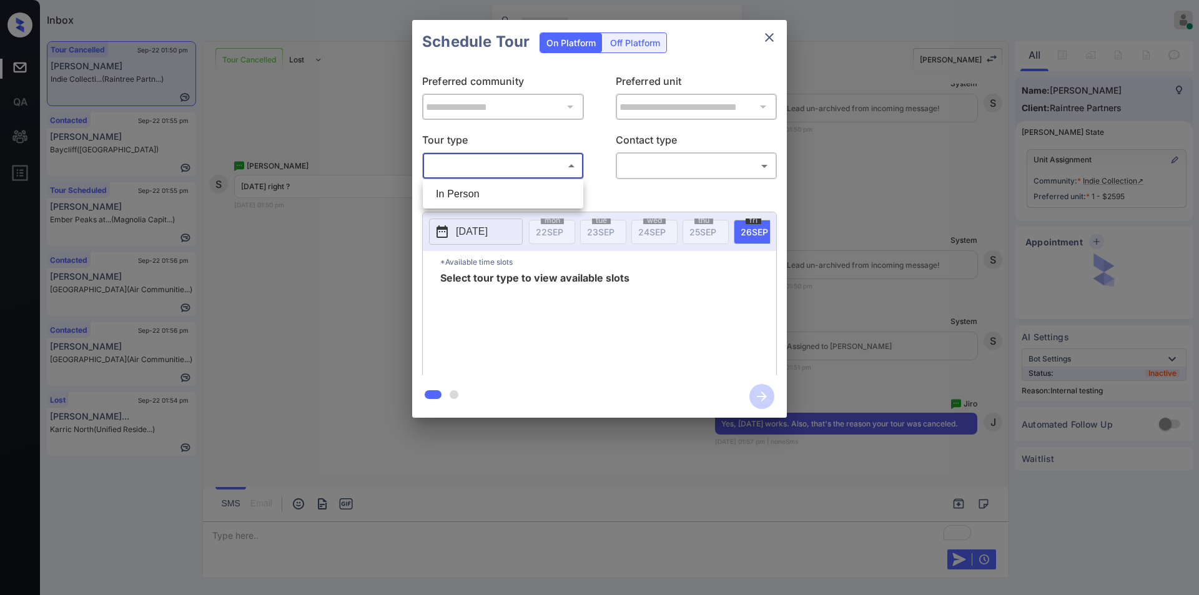
drag, startPoint x: 448, startPoint y: 186, endPoint x: 648, endPoint y: 162, distance: 201.2
click at [454, 187] on li "In Person" at bounding box center [503, 194] width 154 height 22
type input "********"
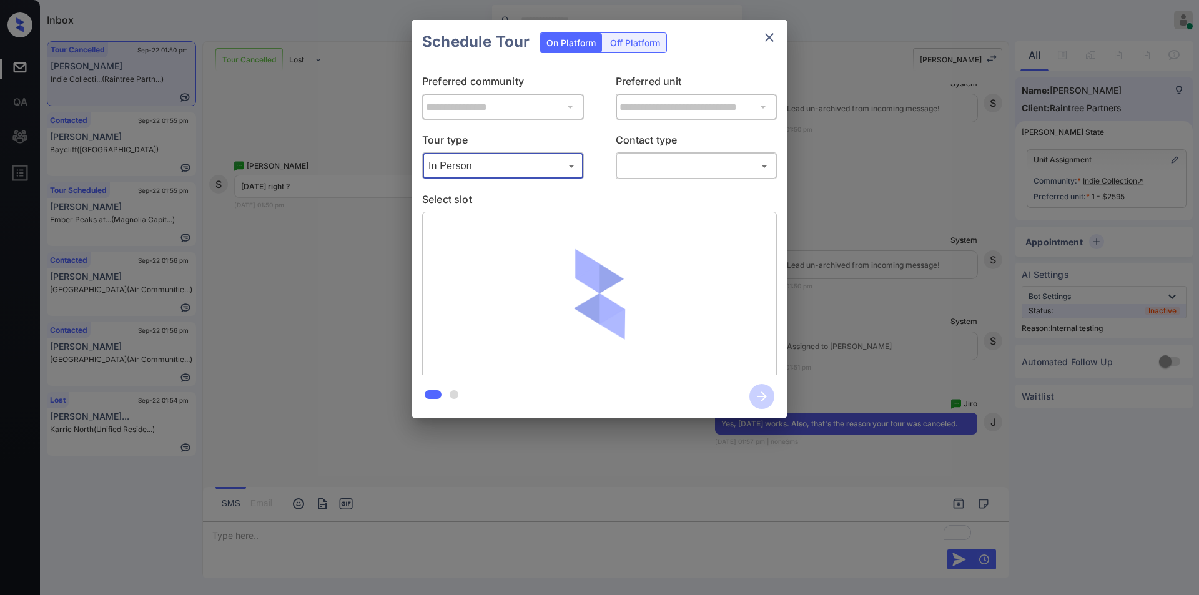
click at [650, 155] on body "Inbox [PERSON_NAME] Online Set yourself offline Set yourself on break Profile S…" at bounding box center [599, 297] width 1199 height 595
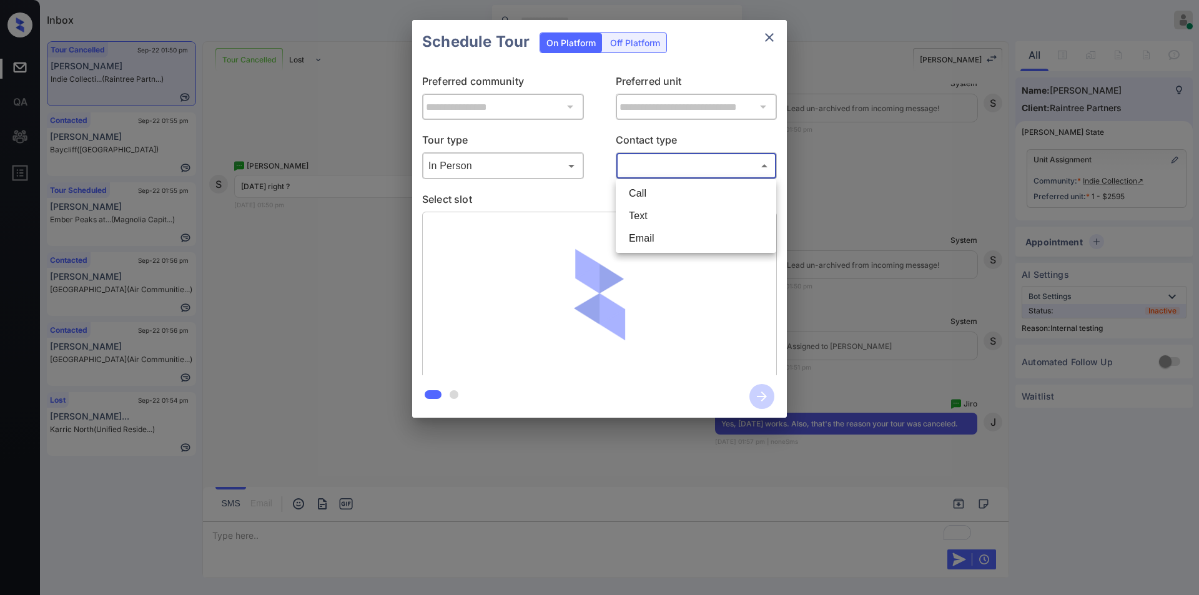
click at [656, 215] on li "Text" at bounding box center [696, 216] width 154 height 22
type input "****"
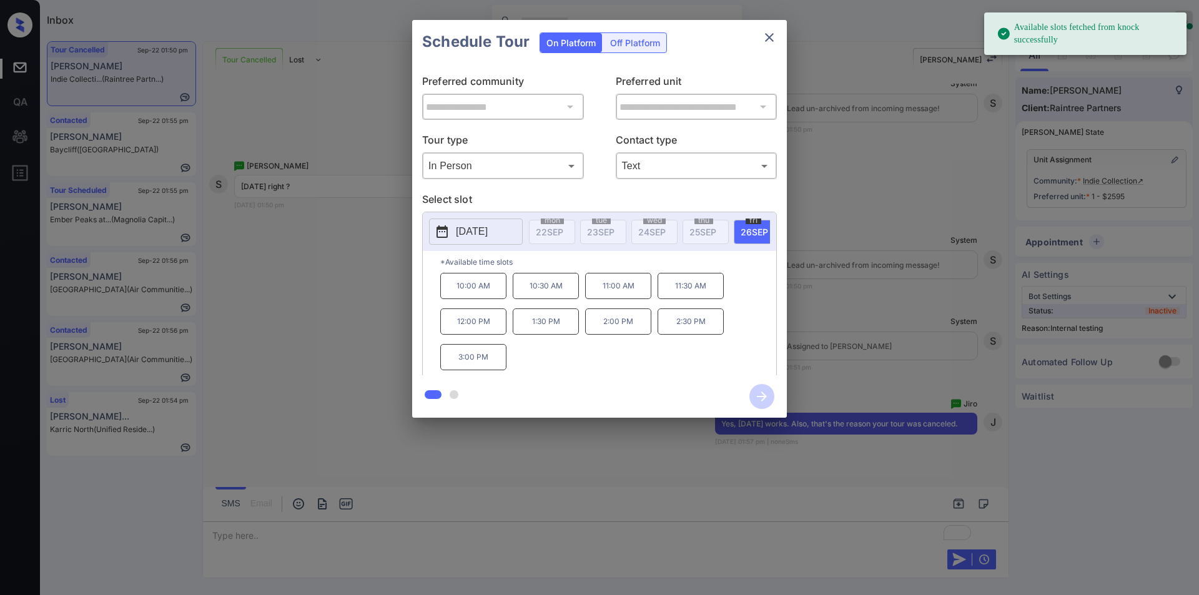
click at [485, 232] on p "[DATE]" at bounding box center [472, 231] width 32 height 15
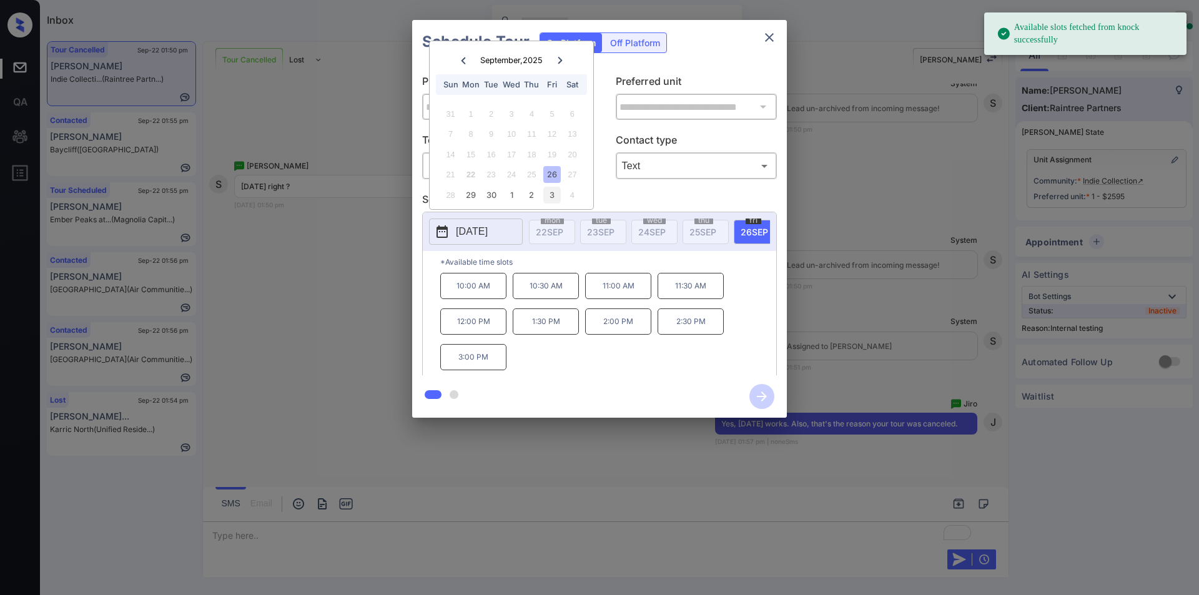
click at [548, 199] on div "3" at bounding box center [551, 195] width 17 height 17
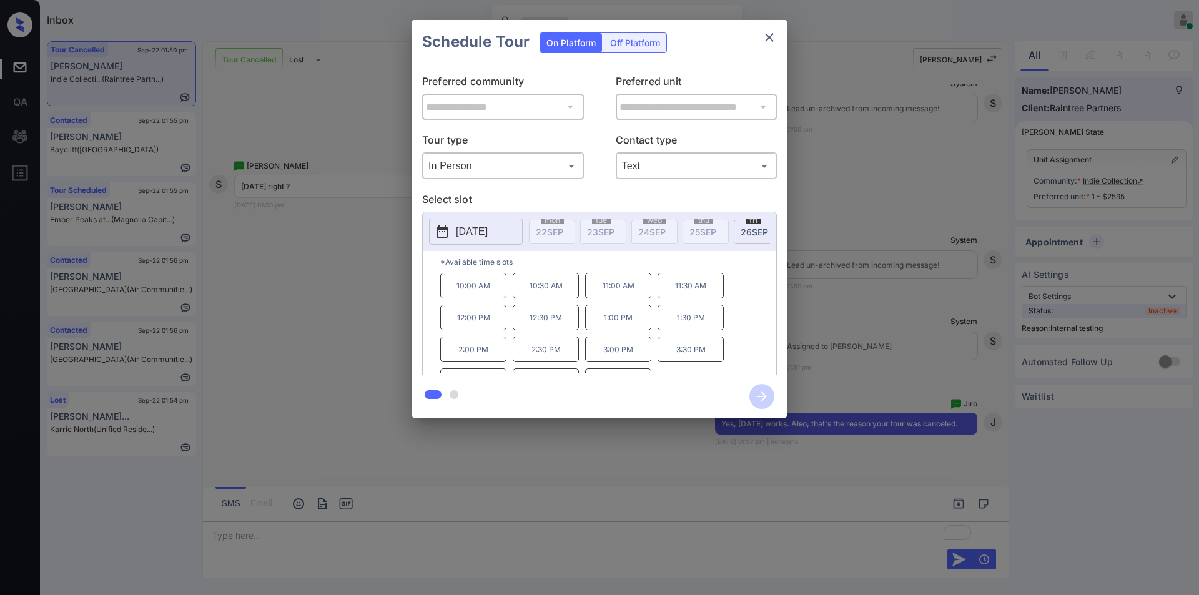
scroll to position [21, 0]
click at [322, 378] on div "**********" at bounding box center [599, 219] width 1199 height 438
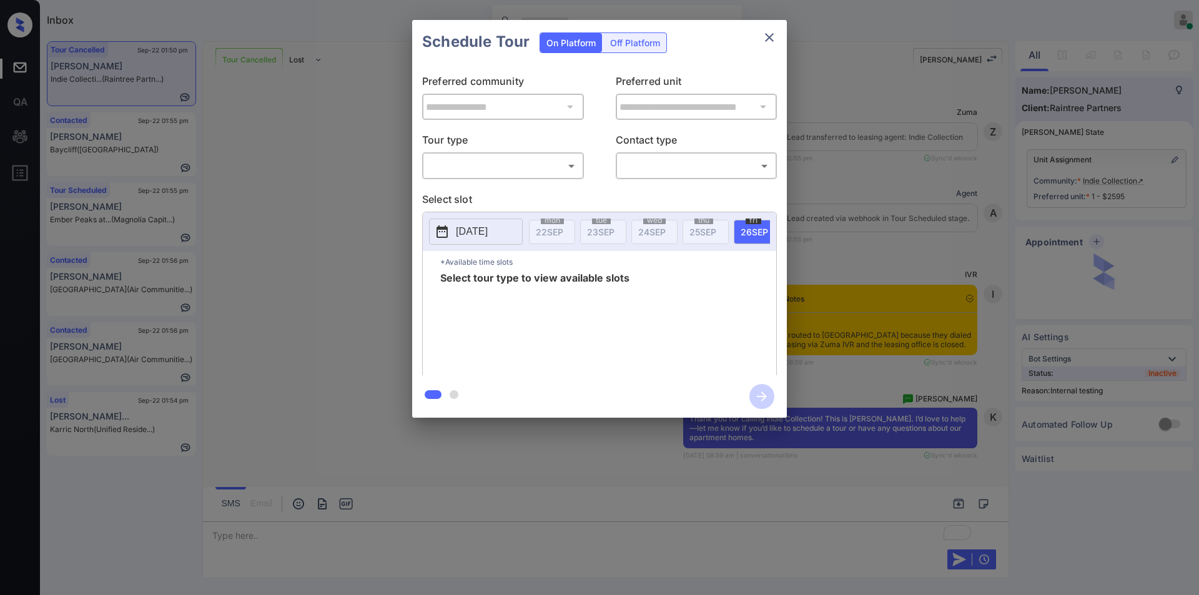
scroll to position [7491, 0]
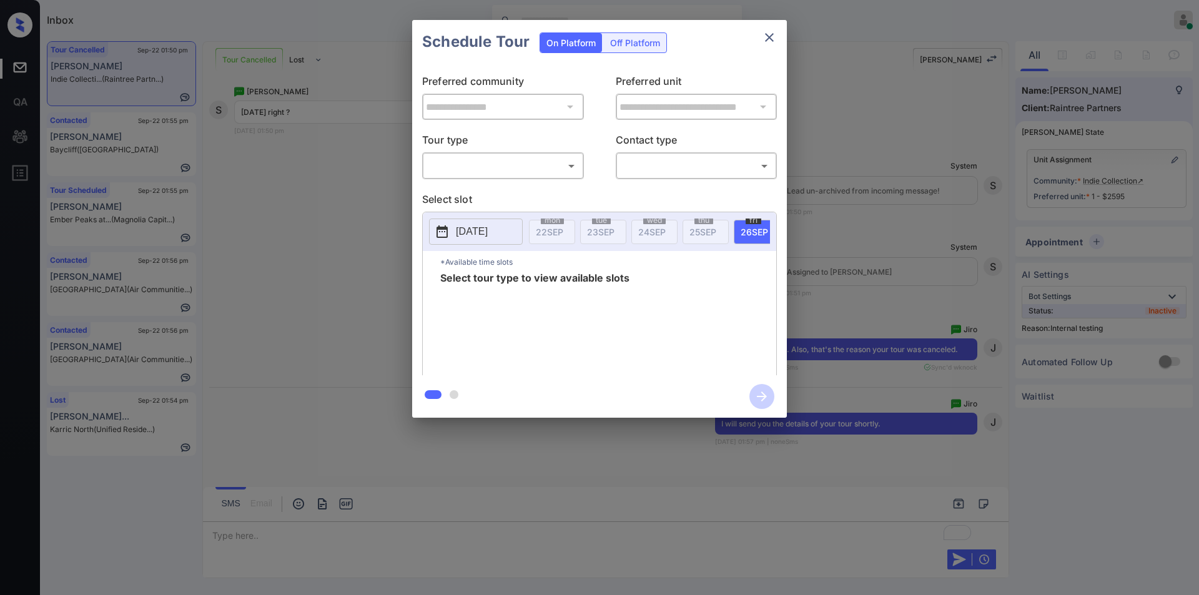
click at [488, 169] on body "Inbox [PERSON_NAME] Online Set yourself offline Set yourself on break Profile S…" at bounding box center [599, 297] width 1199 height 595
click at [477, 191] on li "In Person" at bounding box center [503, 193] width 154 height 22
type input "********"
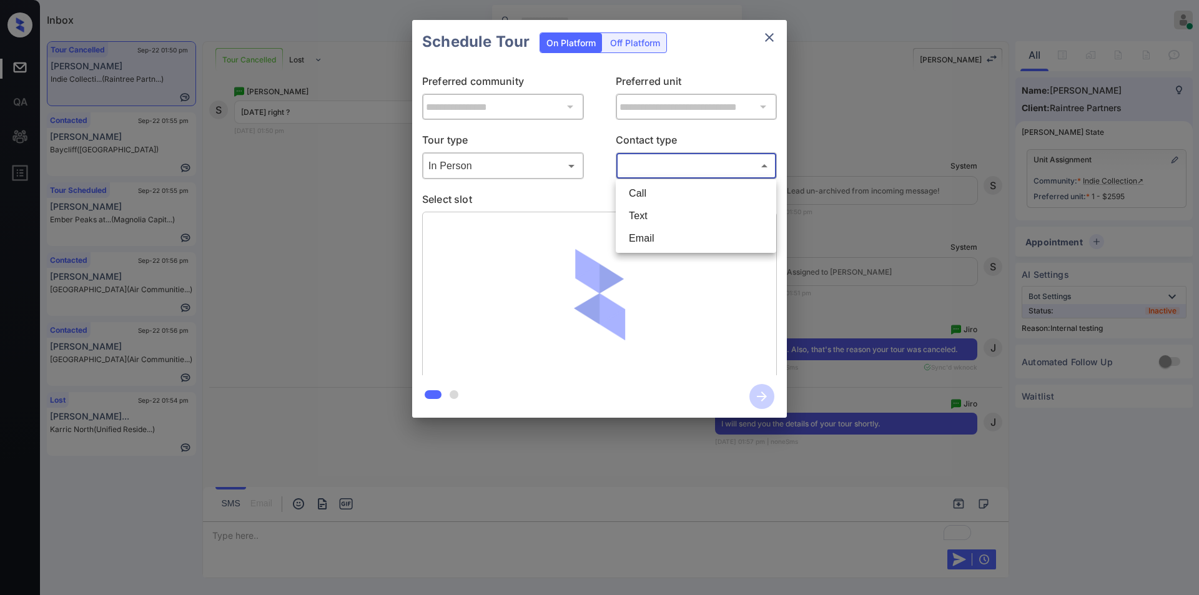
click at [677, 162] on body "Inbox [PERSON_NAME] Online Set yourself offline Set yourself on break Profile S…" at bounding box center [599, 297] width 1199 height 595
click at [661, 215] on li "Text" at bounding box center [696, 216] width 154 height 22
type input "****"
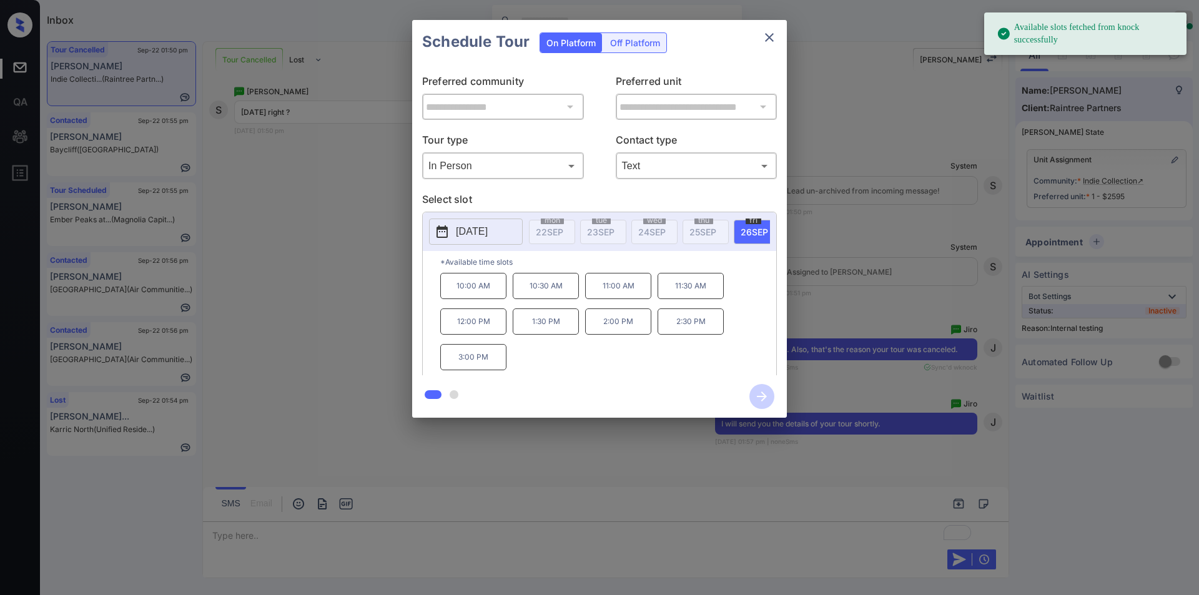
click at [488, 235] on p "[DATE]" at bounding box center [472, 231] width 32 height 15
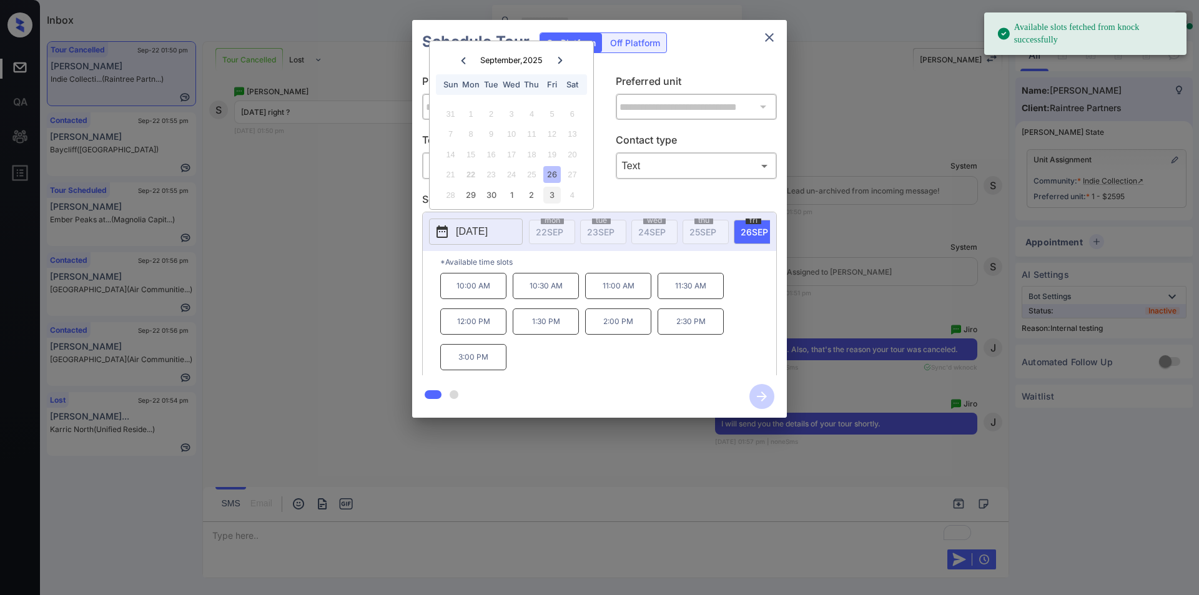
click at [553, 199] on div "3" at bounding box center [551, 195] width 17 height 17
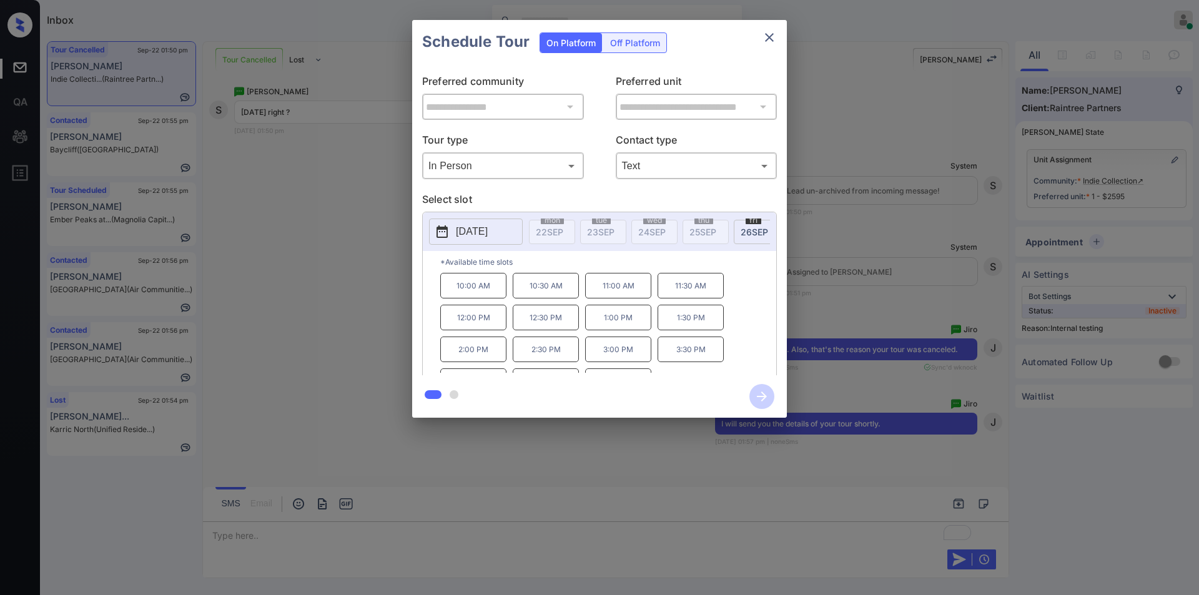
scroll to position [21, 0]
click at [480, 362] on p "4:00 PM" at bounding box center [473, 360] width 66 height 26
click at [763, 393] on icon "button" at bounding box center [762, 396] width 10 height 10
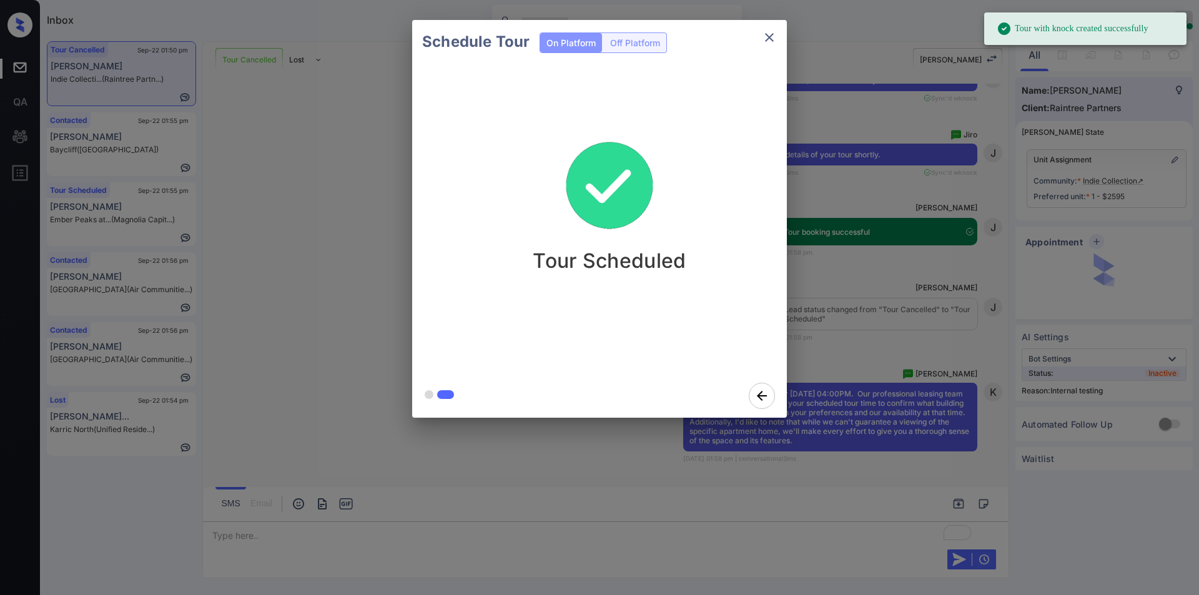
scroll to position [7786, 0]
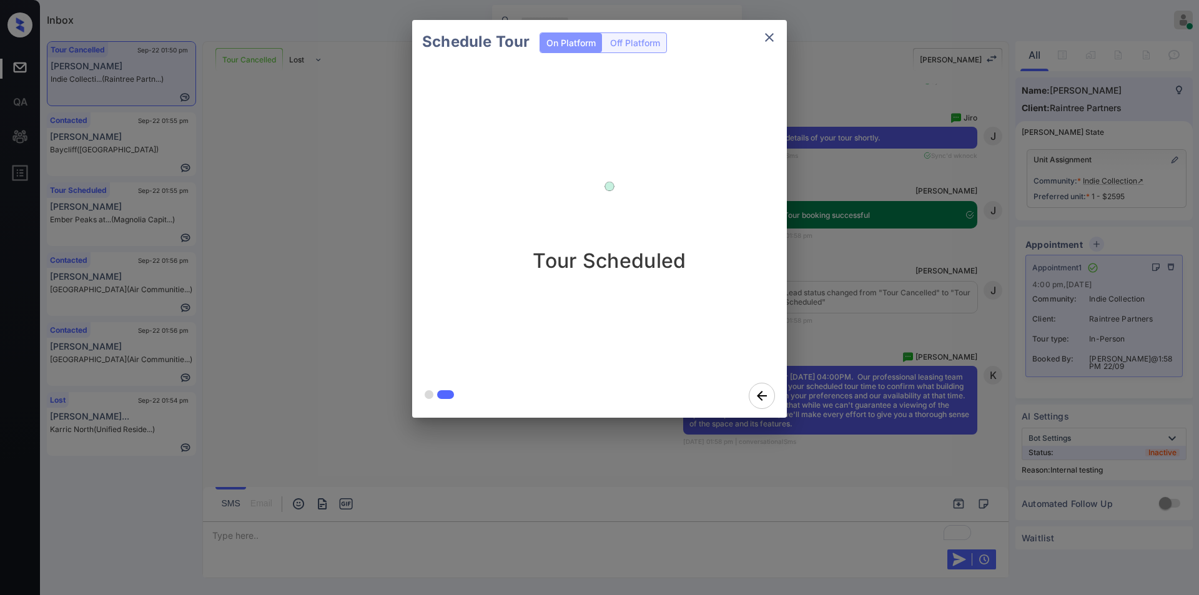
click at [777, 41] on button "close" at bounding box center [769, 37] width 25 height 25
